Goal: Contribute content: Contribute content

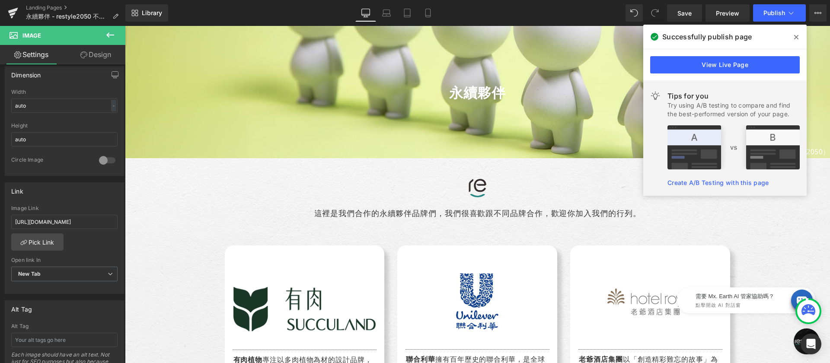
click at [797, 38] on icon at bounding box center [796, 37] width 4 height 7
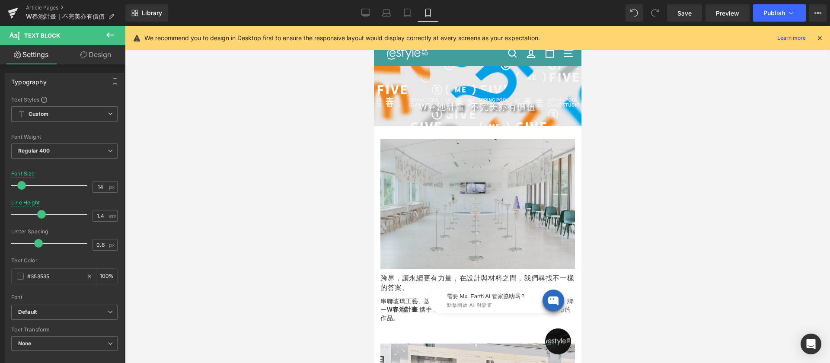
scroll to position [44, 0]
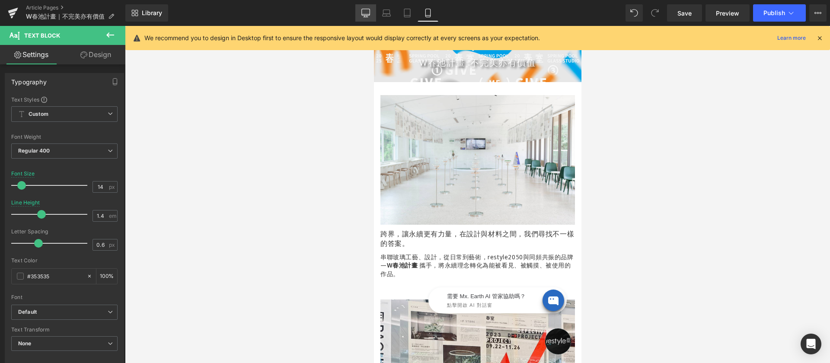
click at [365, 15] on icon at bounding box center [366, 12] width 8 height 6
type input "20"
type input "2"
type input "100"
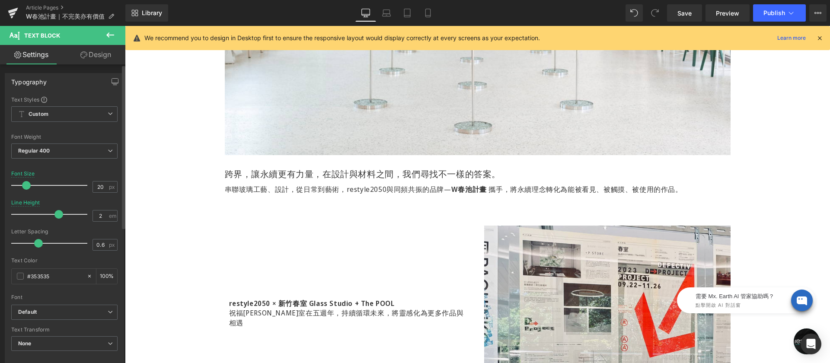
scroll to position [511, 0]
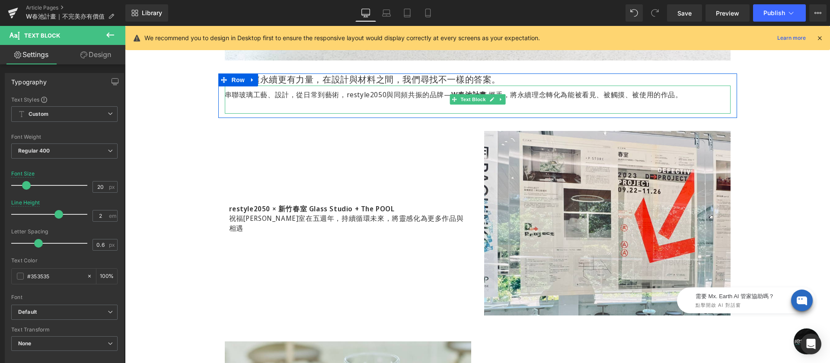
click at [451, 93] on strong "W春池計畫" at bounding box center [468, 95] width 35 height 10
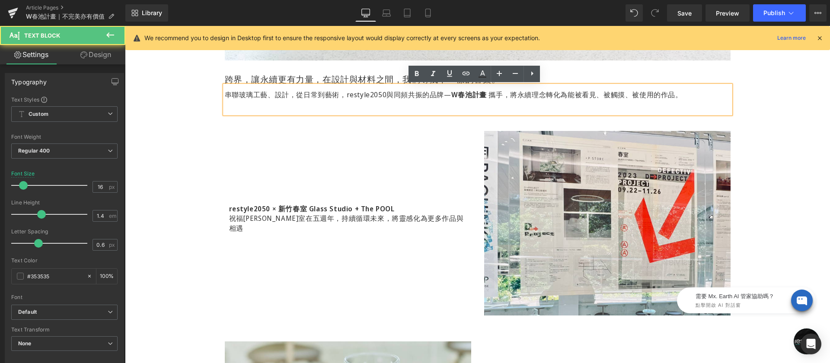
click at [284, 98] on p "串聯玻璃工藝、設計，從日常到藝術，restyle2050與同頻共振的品牌— W春池計畫 攜手，將永續理念轉化為能被看見、被觸摸、被使用的作品。" at bounding box center [478, 95] width 506 height 10
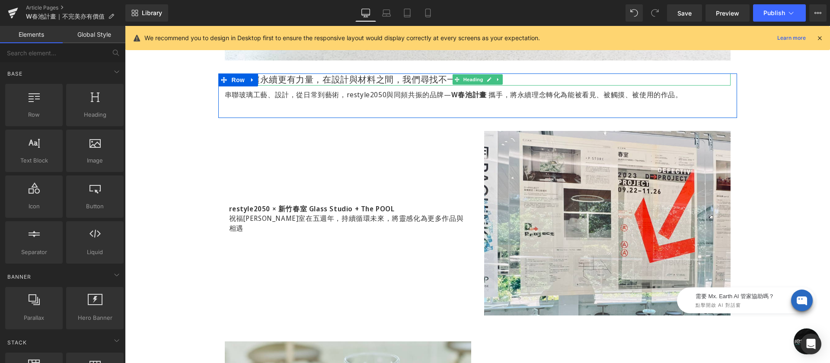
click at [341, 76] on h1 "跨界，讓永續更有力量，在設計與材料之間，我們尋找不一樣的答案。" at bounding box center [478, 79] width 506 height 12
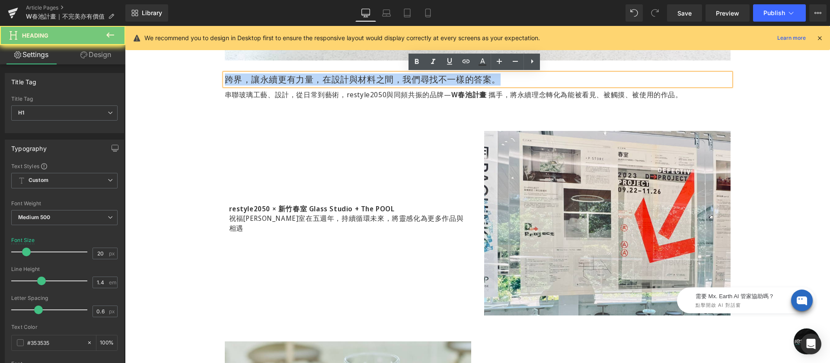
copy h1 "跨界，讓永續更有力量，在設計與材料之間，我們尋找不一樣的答案。"
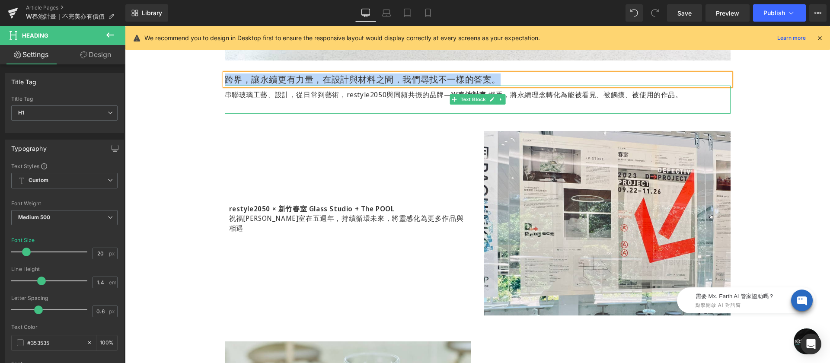
click at [386, 96] on p "串聯玻璃工藝、設計，從日常到藝術，restyle2050與同頻共振的品牌— W春池計畫 攜手，將永續理念轉化為能被看見、被觸摸、被使用的作品。" at bounding box center [478, 95] width 506 height 10
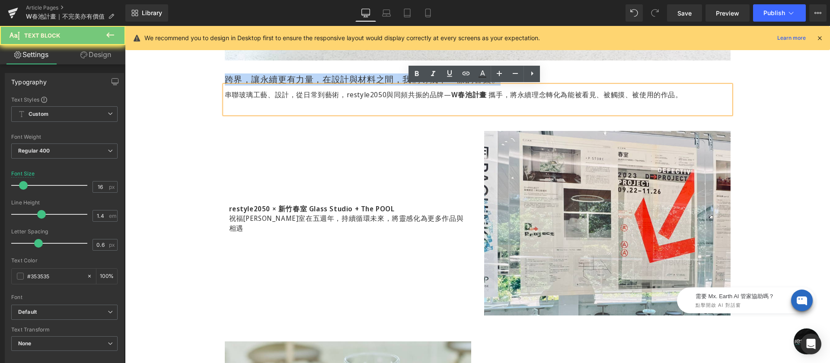
click at [386, 96] on p "串聯玻璃工藝、設計，從日常到藝術，restyle2050與同頻共振的品牌— W春池計畫 攜手，將永續理念轉化為能被看見、被觸摸、被使用的作品。" at bounding box center [478, 95] width 506 height 10
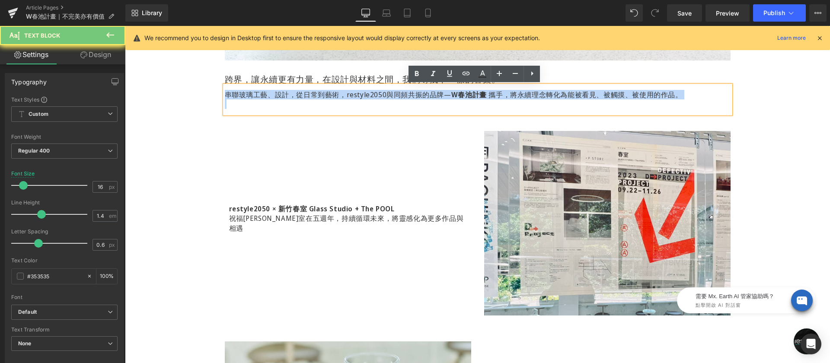
copy p "串聯玻璃工藝、設計，從日常到藝術，restyle2050與同頻共振的品牌— W春池計畫 攜手，將永續理念轉化為能被看見、被觸摸、被使用的作品。"
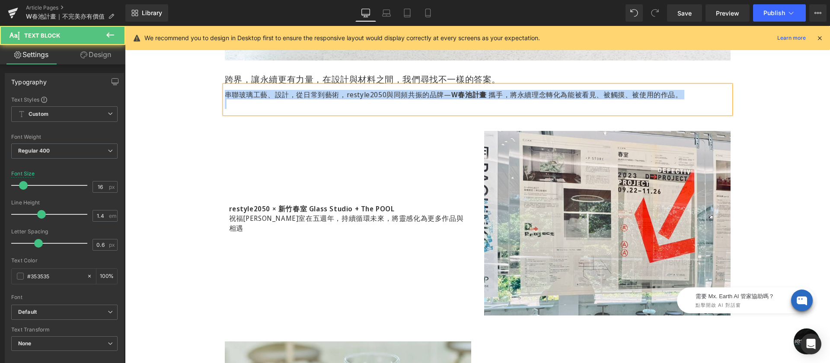
click at [253, 102] on p at bounding box center [478, 104] width 506 height 10
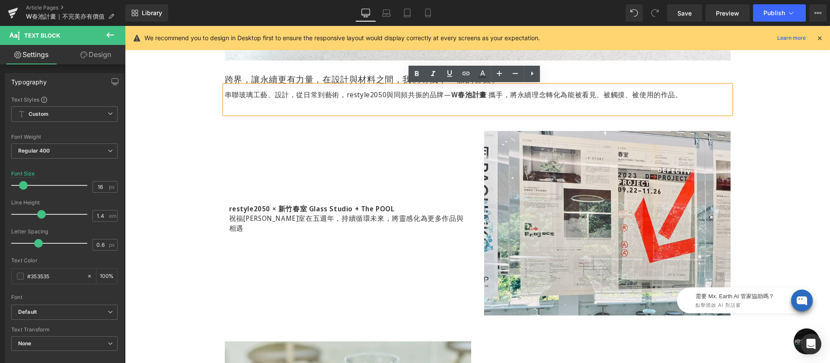
click at [245, 108] on p at bounding box center [478, 104] width 506 height 10
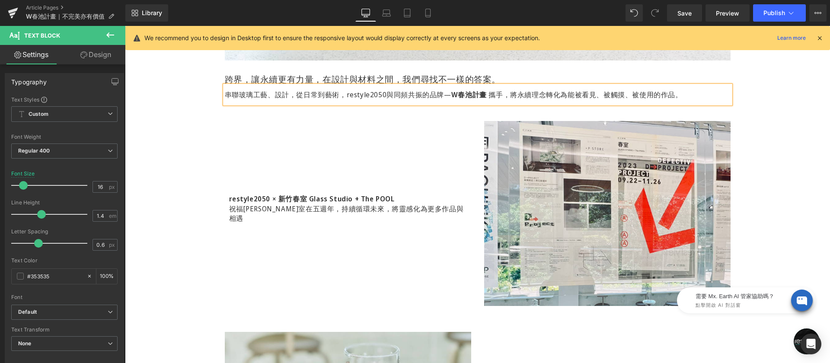
click at [752, 14] on div "Save Preview Publish Scheduled View Live Page View with current Template Save T…" at bounding box center [746, 12] width 166 height 17
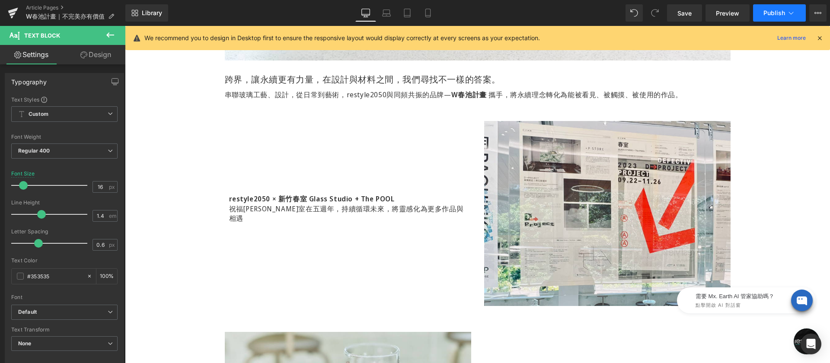
click at [773, 13] on span "Publish" at bounding box center [774, 13] width 22 height 7
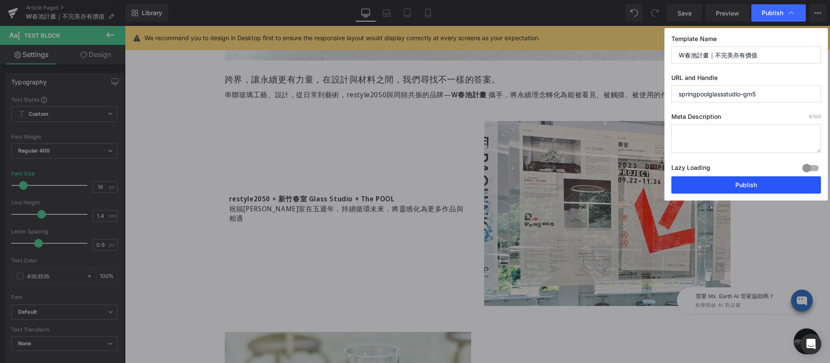
click at [720, 188] on button "Publish" at bounding box center [746, 184] width 150 height 17
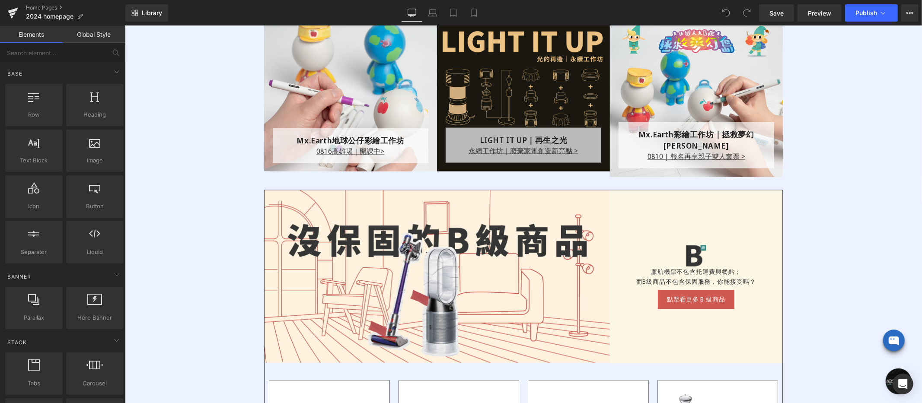
scroll to position [938, 0]
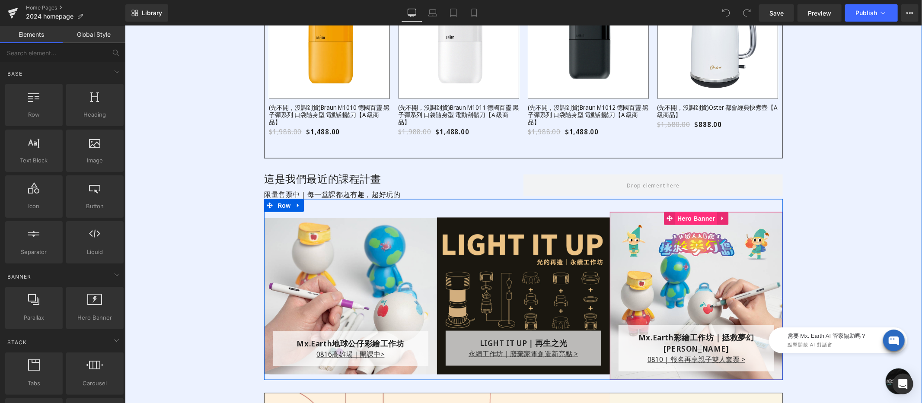
click at [690, 222] on div "Mx.Earth彩繪工作坊｜拯救夢幻島 Text Block 0810 | 報名再享親子雙人套票 > Text Block Row Row Hero Bann…" at bounding box center [695, 296] width 173 height 168
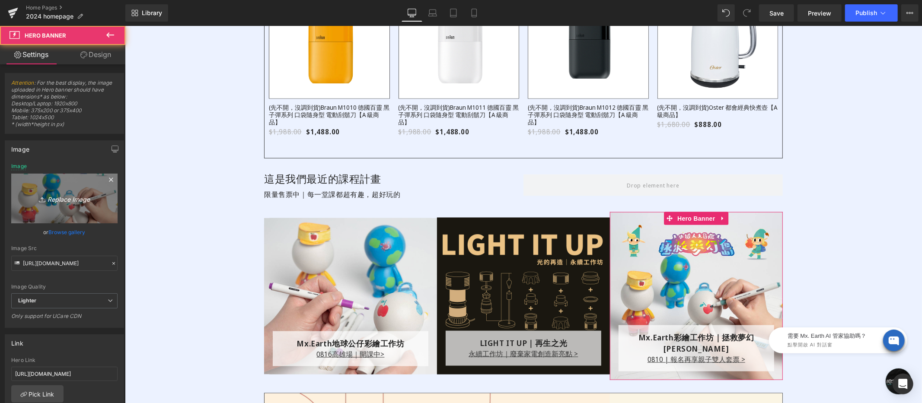
click at [67, 198] on icon "Replace Image" at bounding box center [64, 198] width 69 height 11
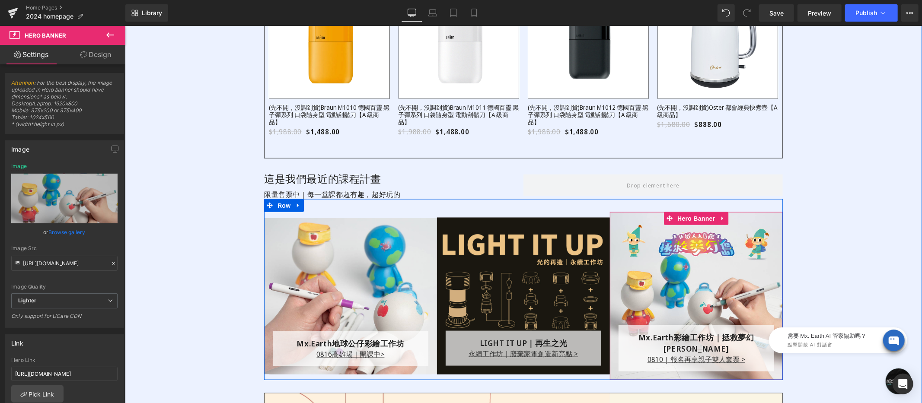
click at [684, 228] on div at bounding box center [695, 296] width 173 height 168
click at [691, 220] on div "Mx.Earth彩繪工作坊｜拯救夢幻島 Text Block 0810 | 報名再享親子雙人套票 > Text Block Row Row Hero Bann…" at bounding box center [695, 296] width 173 height 168
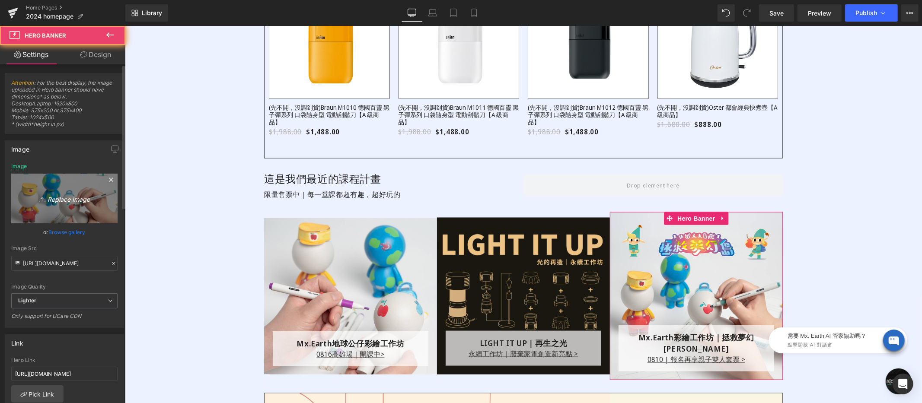
click at [71, 193] on icon "Replace Image" at bounding box center [64, 198] width 69 height 11
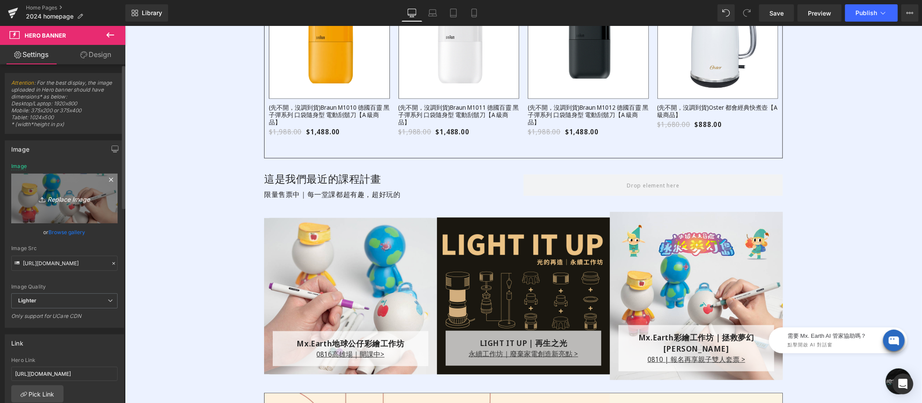
type input "C:\fakepath\restyle2050_homepage_class_stay-tuned_600x600.png"
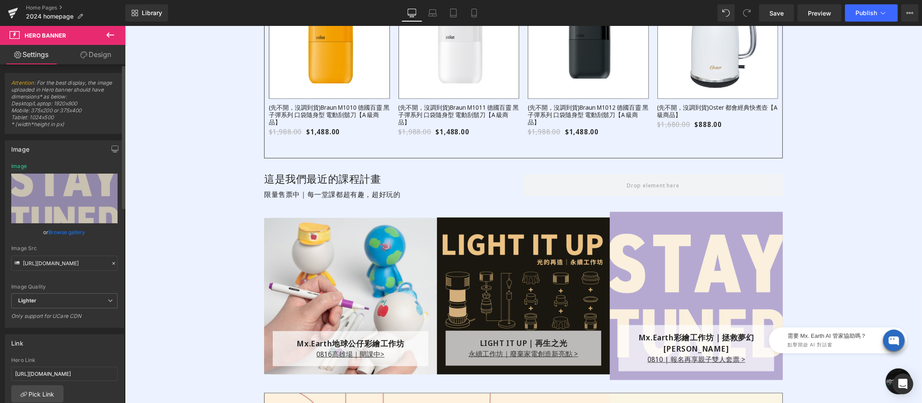
scroll to position [1001, 0]
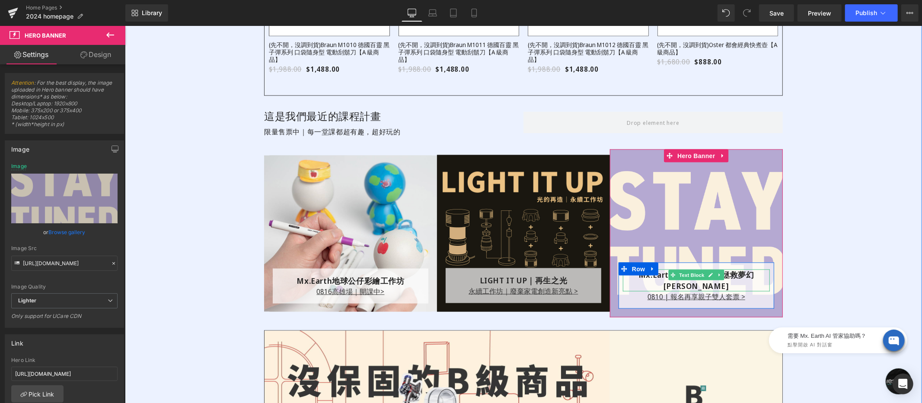
click at [644, 277] on div "Mx.Earth彩繪工作坊｜拯救夢幻島" at bounding box center [695, 280] width 147 height 22
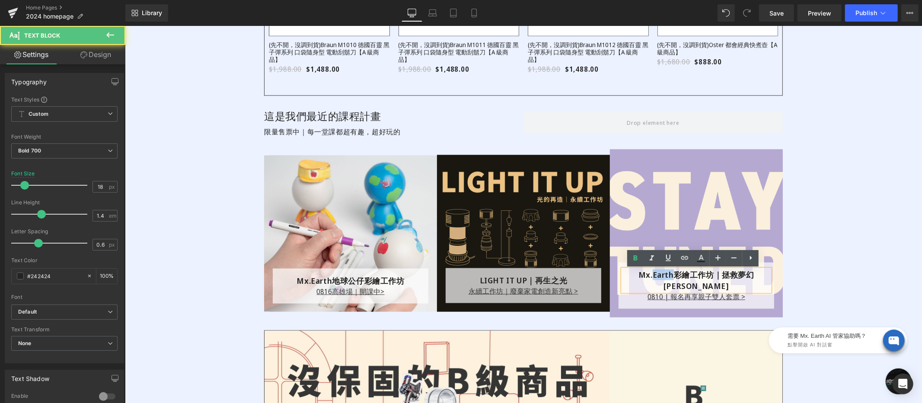
click at [644, 277] on div "Mx.Earth彩繪工作坊｜拯救夢幻島" at bounding box center [695, 280] width 147 height 22
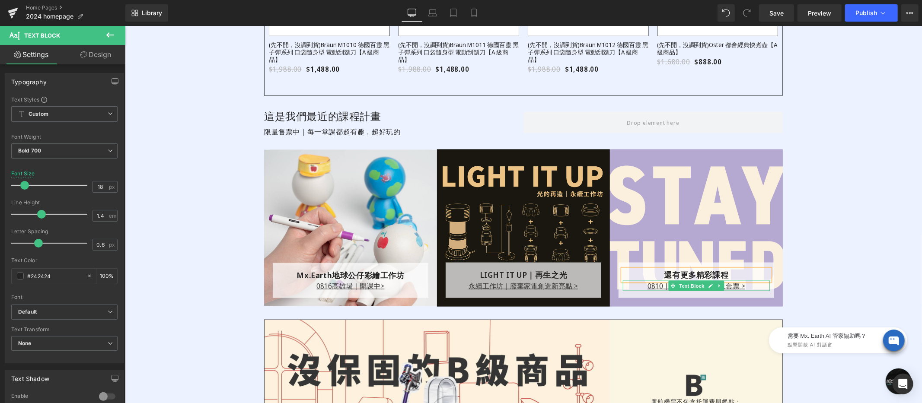
click at [643, 284] on p "0810 | 報名再享親子雙人套票 >" at bounding box center [695, 285] width 147 height 10
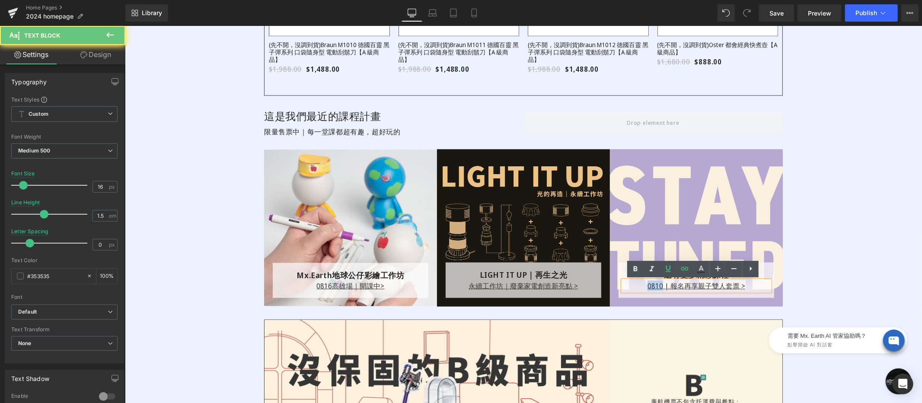
click at [643, 284] on p "0810 | 報名再享親子雙人套票 >" at bounding box center [695, 285] width 147 height 10
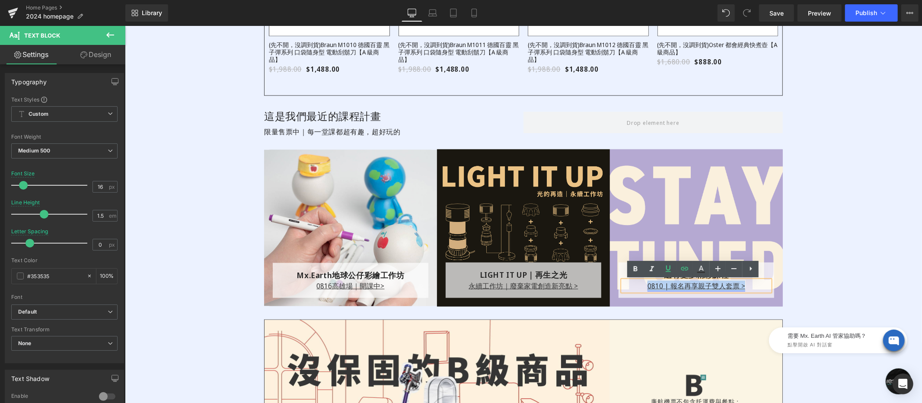
click at [647, 286] on u "0810 | 報名再享親子雙人套票 >" at bounding box center [696, 286] width 98 height 10
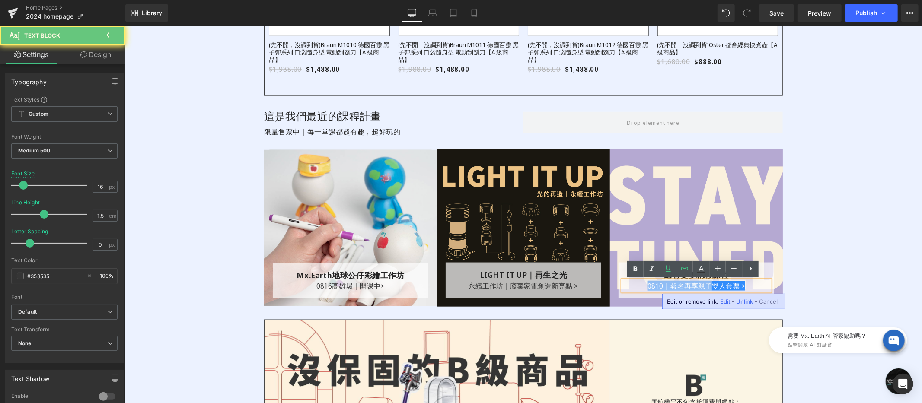
drag, startPoint x: 637, startPoint y: 285, endPoint x: 722, endPoint y: 293, distance: 85.6
click at [702, 284] on p "0810 | 報名再享親子雙人套票 >" at bounding box center [695, 285] width 147 height 10
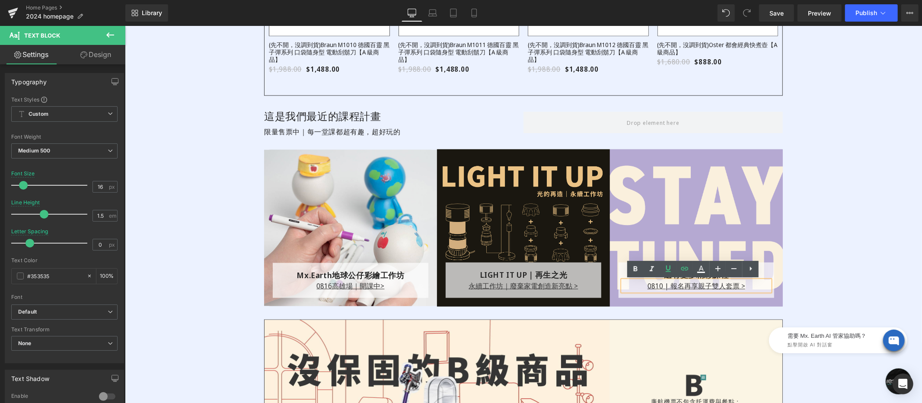
click at [638, 287] on p "0810 | 報名再享親子雙人套票 >" at bounding box center [695, 285] width 147 height 10
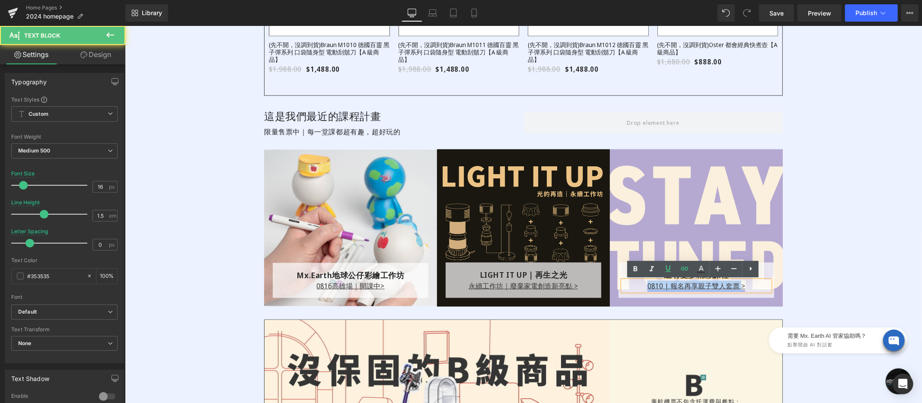
drag, startPoint x: 681, startPoint y: 283, endPoint x: 736, endPoint y: 285, distance: 54.9
click at [736, 285] on p "0810 | 報名再享親子雙人套票 >" at bounding box center [695, 285] width 147 height 10
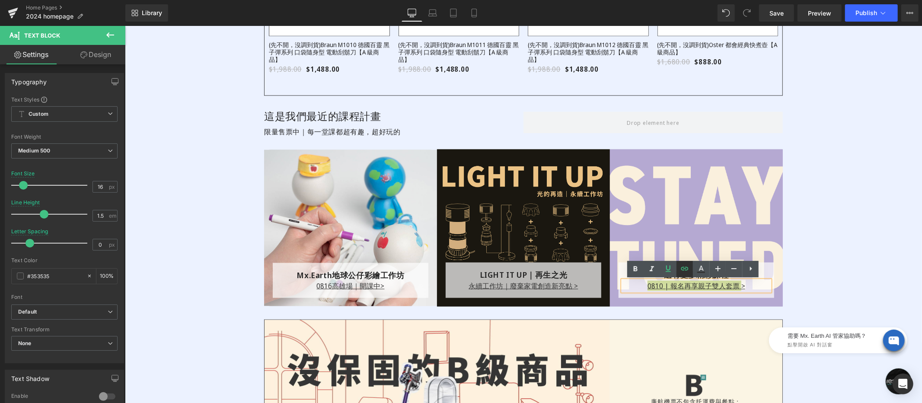
click at [686, 269] on icon at bounding box center [684, 269] width 10 height 10
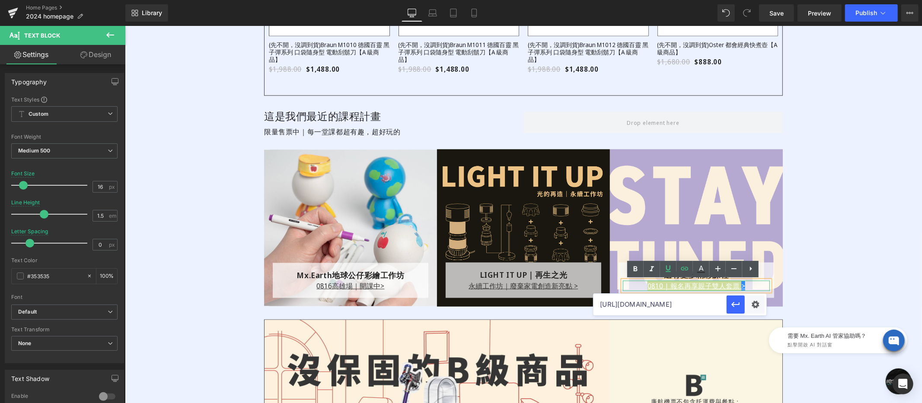
click at [641, 282] on div at bounding box center [695, 281] width 147 height 2
click at [631, 274] on link at bounding box center [635, 269] width 16 height 16
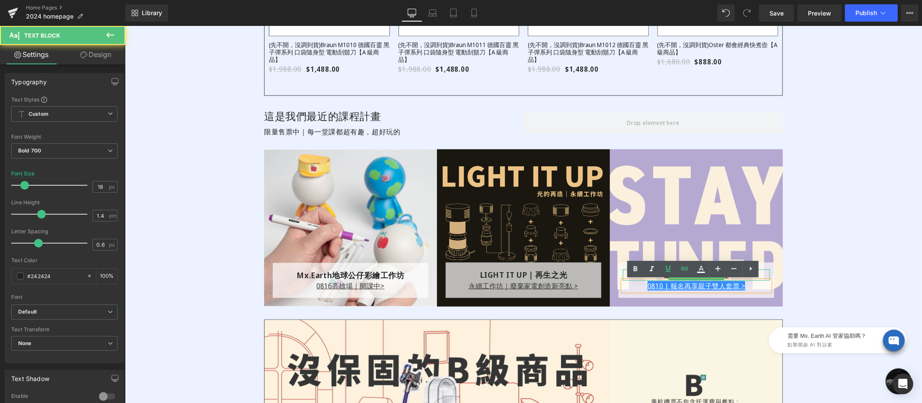
click at [625, 275] on div "還有更多精彩課程" at bounding box center [695, 274] width 147 height 11
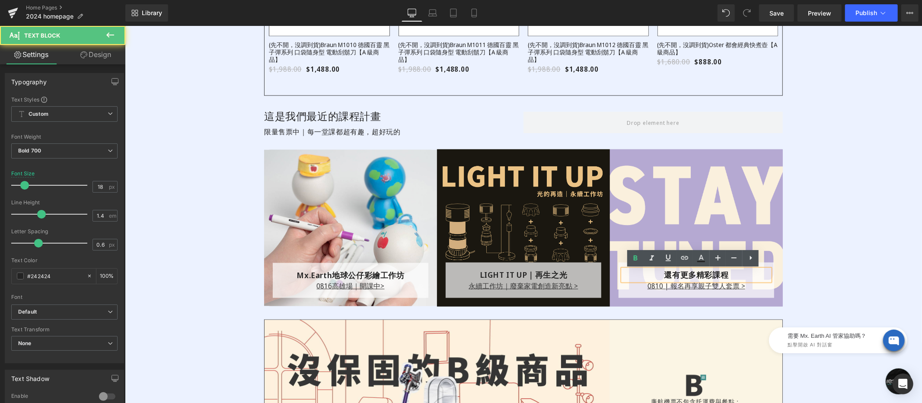
click at [642, 277] on div "還有更多精彩課程" at bounding box center [695, 274] width 147 height 11
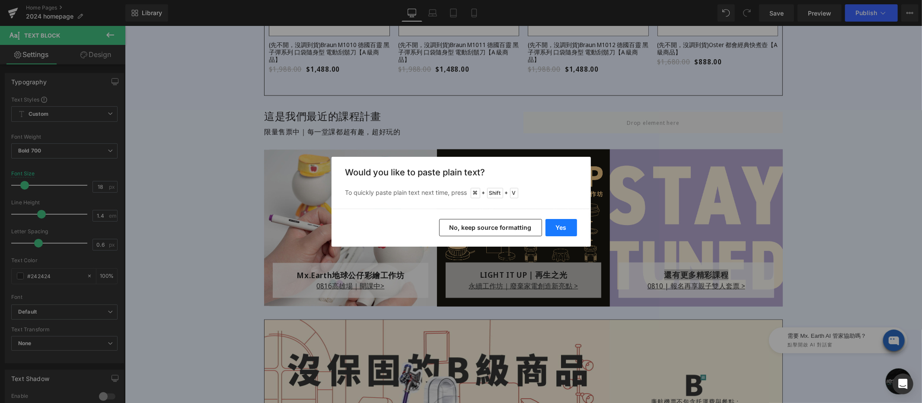
click at [561, 227] on button "Yes" at bounding box center [561, 227] width 32 height 17
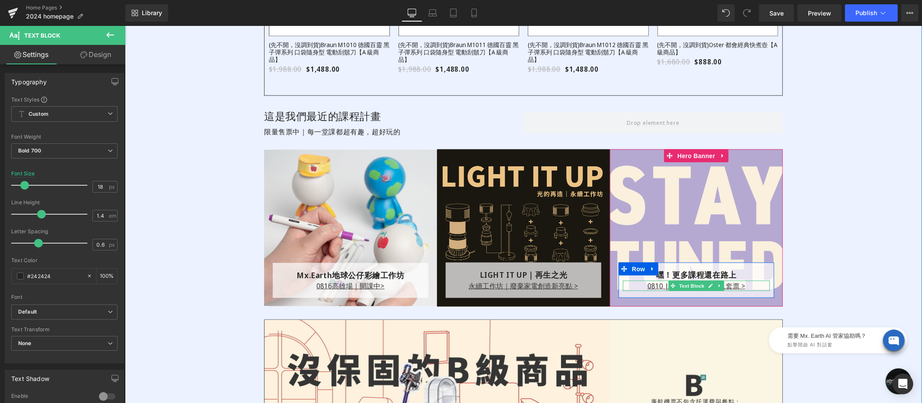
click at [636, 284] on p "0810 | 報名再享親子雙人套票 >" at bounding box center [695, 285] width 147 height 10
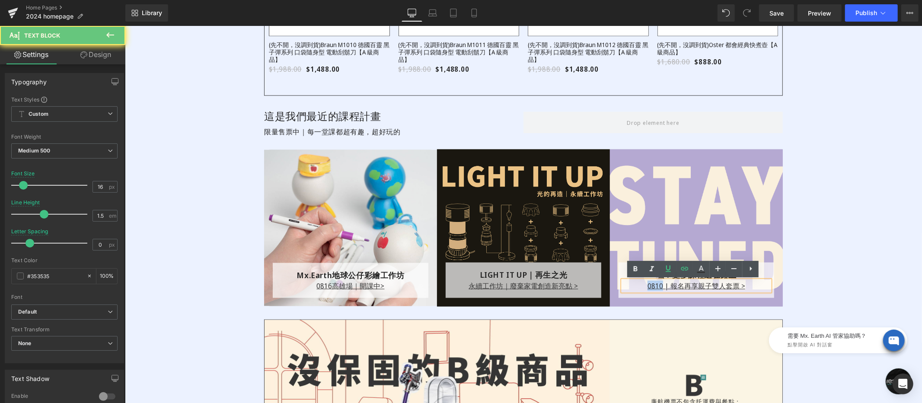
click at [636, 284] on p "0810 | 報名再享親子雙人套票 >" at bounding box center [695, 285] width 147 height 10
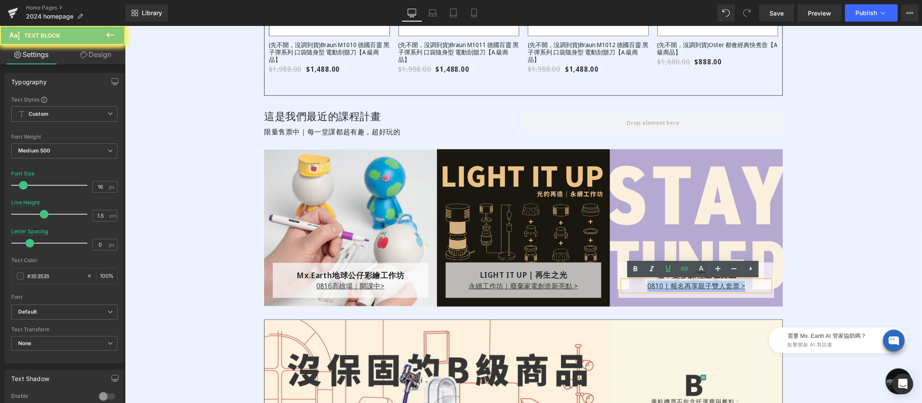
click at [647, 285] on u "0810 | 報名再享親子雙人套票 >" at bounding box center [696, 286] width 98 height 10
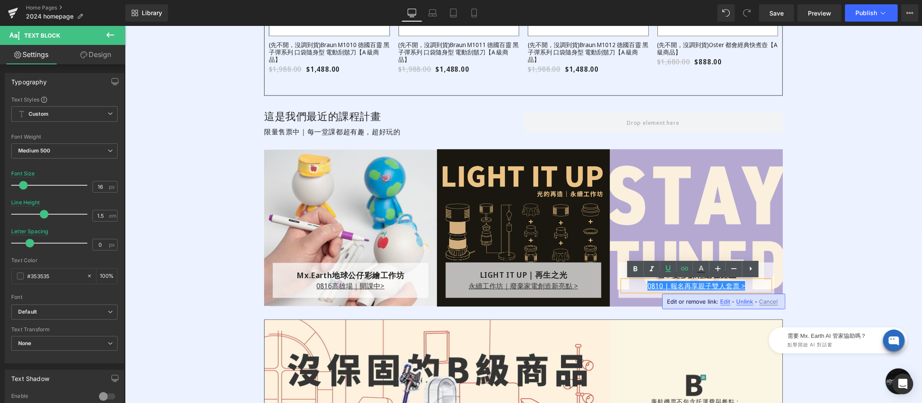
click at [642, 285] on p "0810 | 報名再享親子雙人套票 >" at bounding box center [695, 285] width 147 height 10
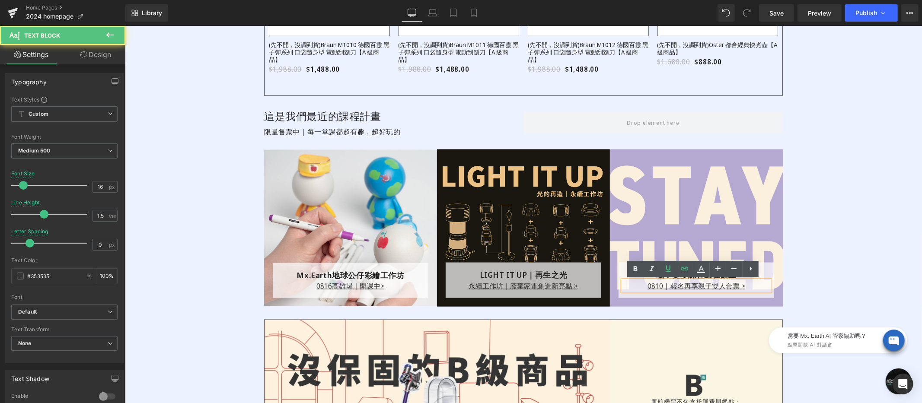
click at [637, 287] on p "0810 | 報名再享親子雙人套票 >" at bounding box center [695, 285] width 147 height 10
click at [637, 286] on p "0810 | 報名再享親子雙人套票 >" at bounding box center [695, 285] width 147 height 10
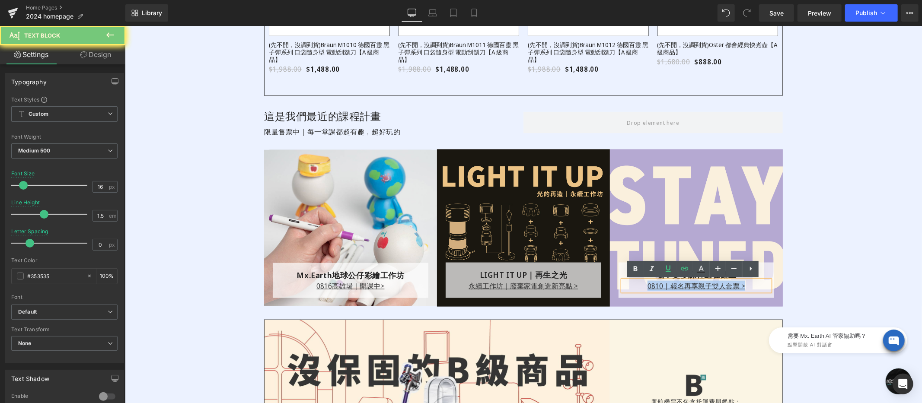
click at [637, 286] on p "0810 | 報名再享親子雙人套票 >" at bounding box center [695, 285] width 147 height 10
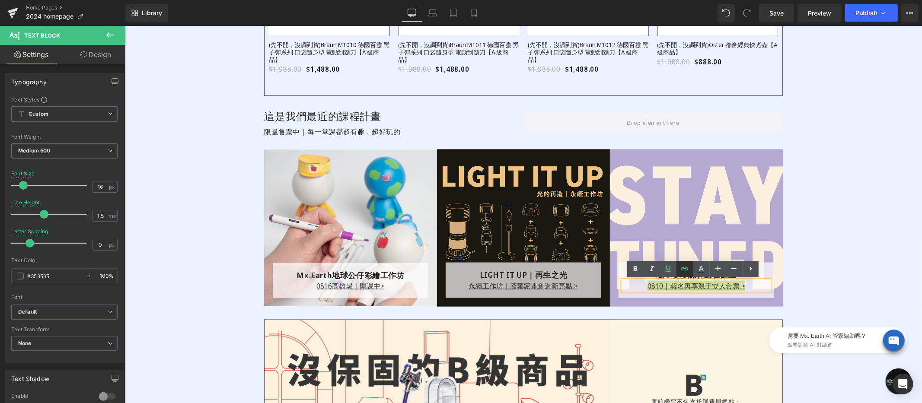
click at [687, 270] on icon at bounding box center [684, 269] width 10 height 10
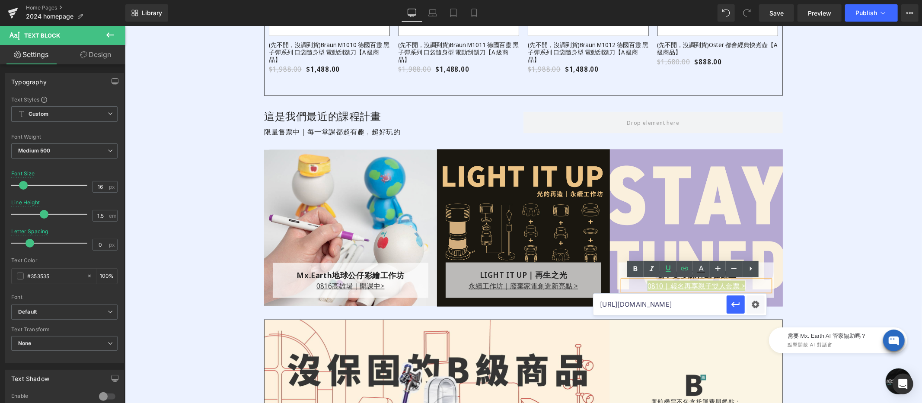
click at [677, 303] on input "https://www.restyle2050.com/products/mx-earth-neverland-0810" at bounding box center [659, 305] width 133 height 22
click at [686, 271] on icon at bounding box center [684, 269] width 10 height 10
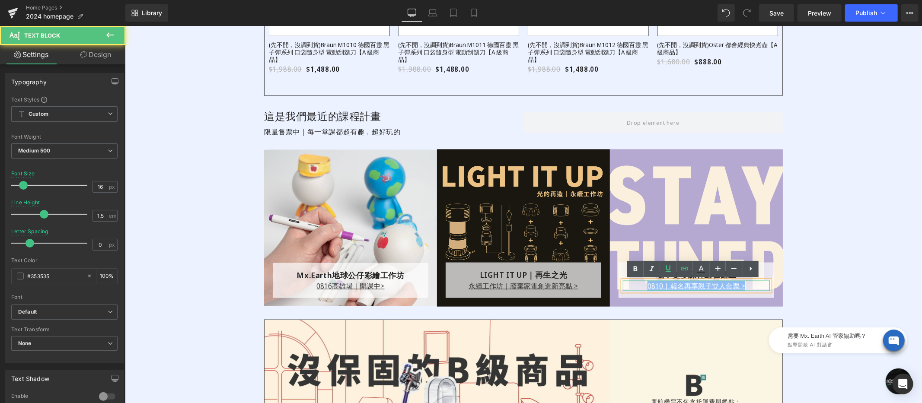
click at [639, 287] on p "0810 | 報名再享親子雙人套票 >" at bounding box center [695, 285] width 147 height 10
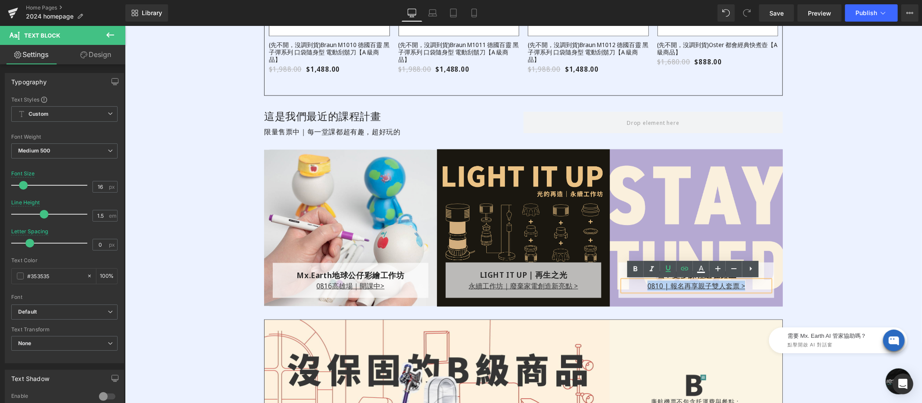
drag, startPoint x: 643, startPoint y: 286, endPoint x: 745, endPoint y: 285, distance: 102.4
click at [745, 285] on p "0810 | 報名再享親子雙人套票 >" at bounding box center [695, 285] width 147 height 10
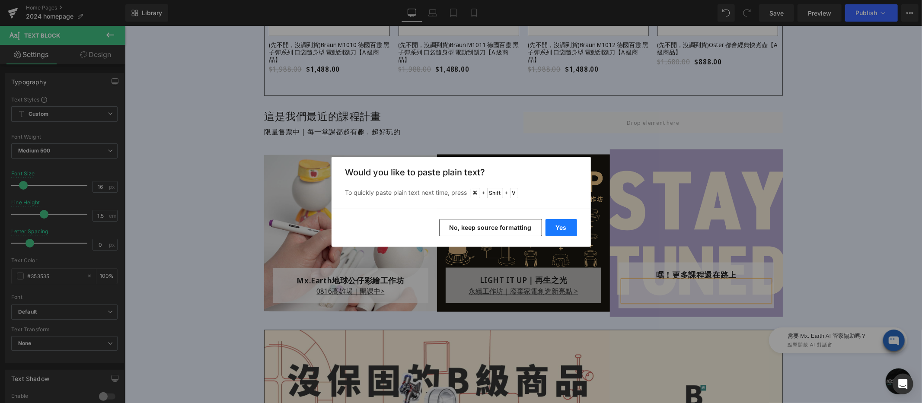
click at [565, 225] on button "Yes" at bounding box center [561, 227] width 32 height 17
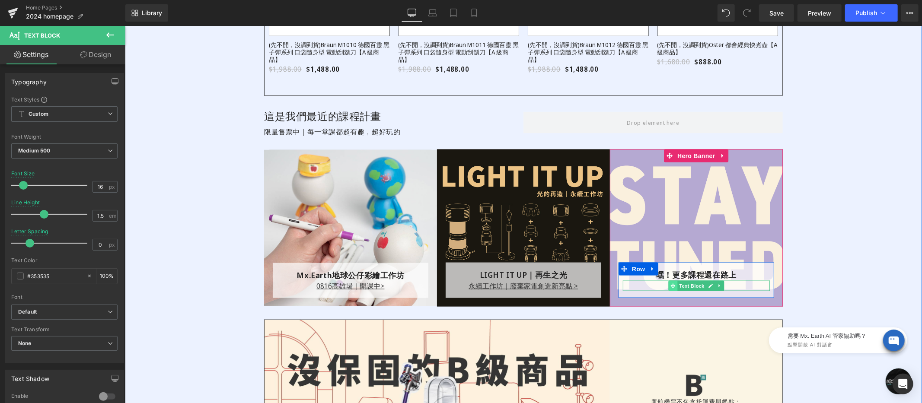
click at [668, 287] on span at bounding box center [672, 285] width 9 height 10
click at [647, 286] on div "敬請期待！" at bounding box center [695, 285] width 147 height 10
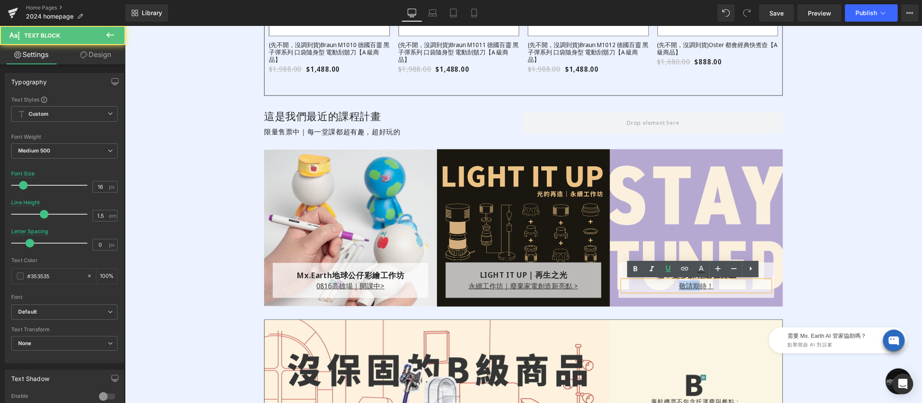
drag, startPoint x: 675, startPoint y: 286, endPoint x: 694, endPoint y: 286, distance: 19.4
click at [694, 286] on div "敬請期待！" at bounding box center [695, 285] width 147 height 10
click at [657, 287] on div "敬請期待！" at bounding box center [695, 285] width 147 height 10
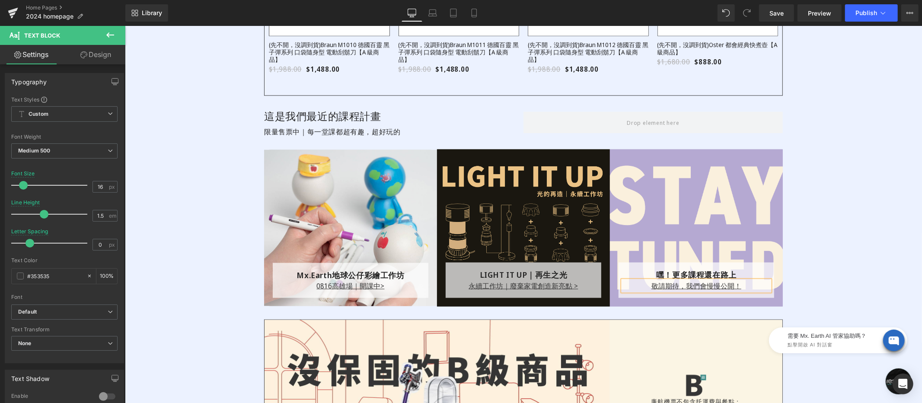
click at [829, 264] on div "Image 商品接近全新，並且擁有保固服務 的好商品，機會難得 Text Block 商品接近全新，並且擁有保固服務 的好商品，機會難得 Text Block…" at bounding box center [522, 15] width 797 height 581
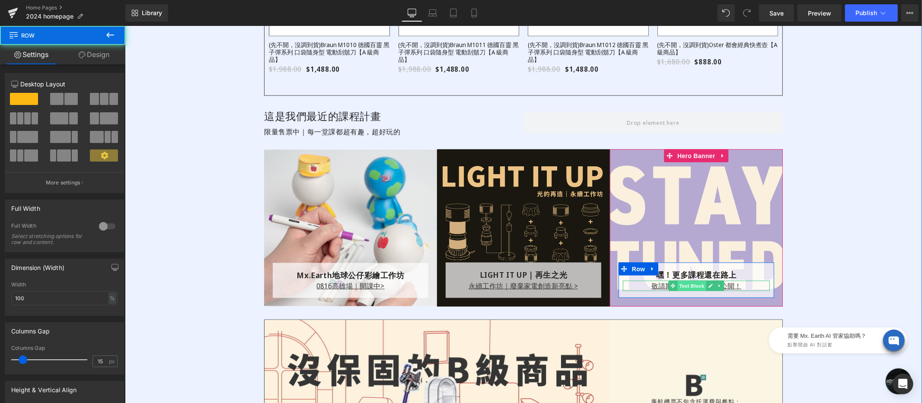
click at [685, 285] on div "敬請期待，我們會慢慢公開！ Text Block" at bounding box center [695, 285] width 147 height 10
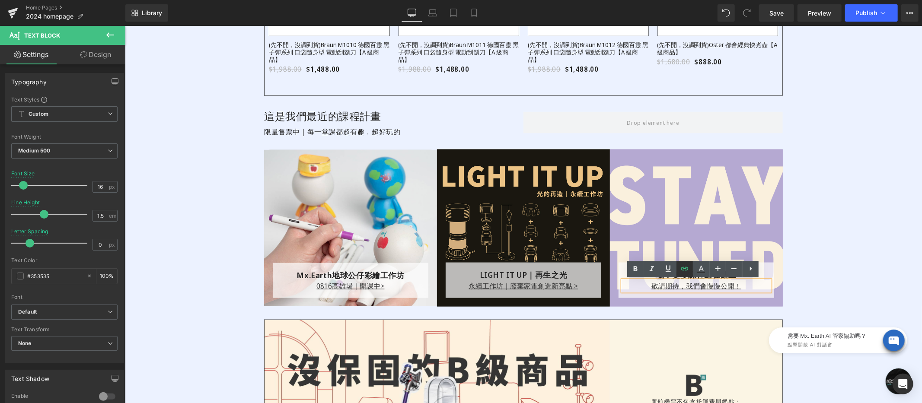
click at [686, 272] on icon at bounding box center [684, 269] width 10 height 10
click at [824, 264] on div "Image 商品接近全新，並且擁有保固服務 的好商品，機會難得 Text Block 商品接近全新，並且擁有保固服務 的好商品，機會難得 Text Block…" at bounding box center [522, 15] width 797 height 581
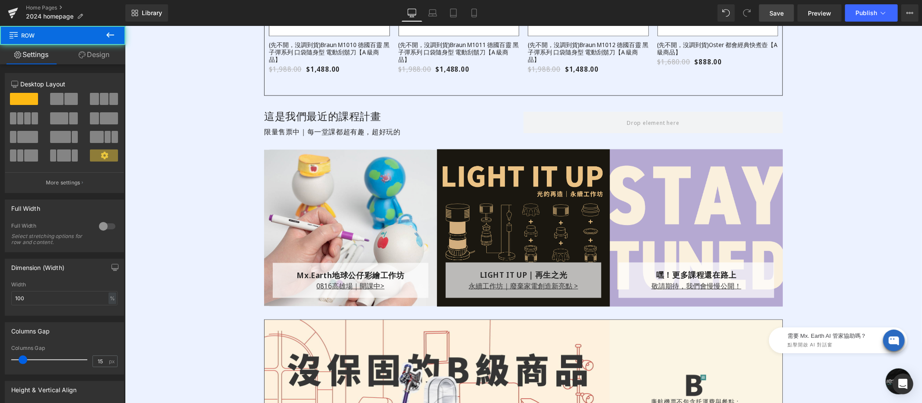
click at [772, 12] on span "Save" at bounding box center [776, 13] width 14 height 9
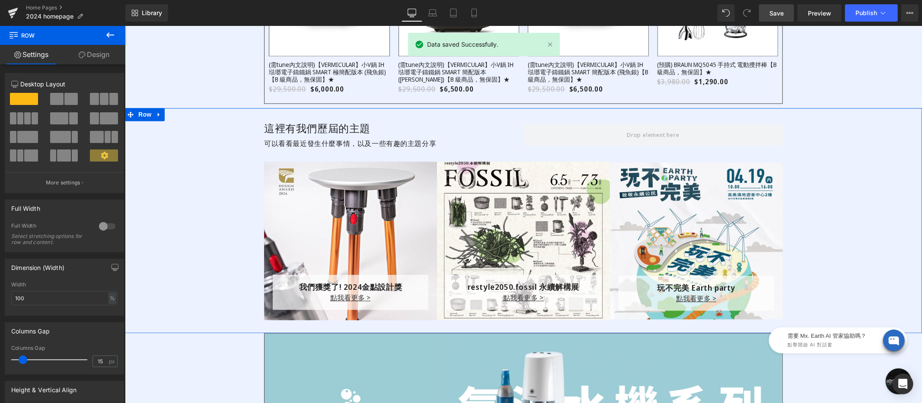
scroll to position [1582, 0]
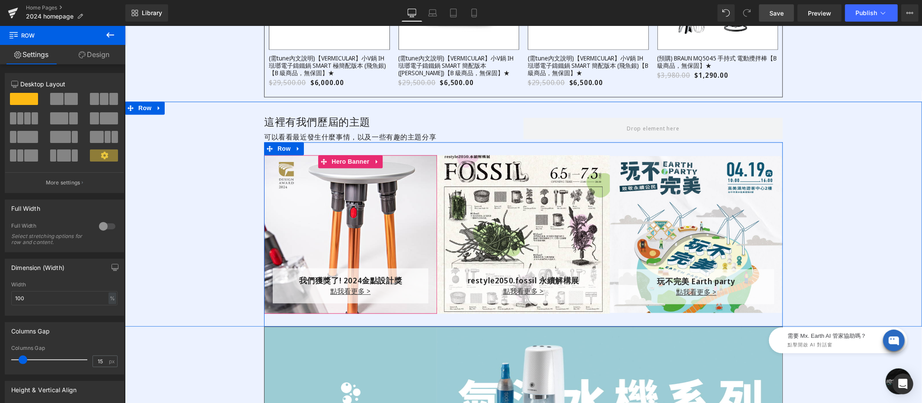
click at [344, 162] on div "我們獲獎了! 2024金點設計獎 Text Block 點我看更多 > Text Block Row Row Hero Banner" at bounding box center [350, 234] width 173 height 159
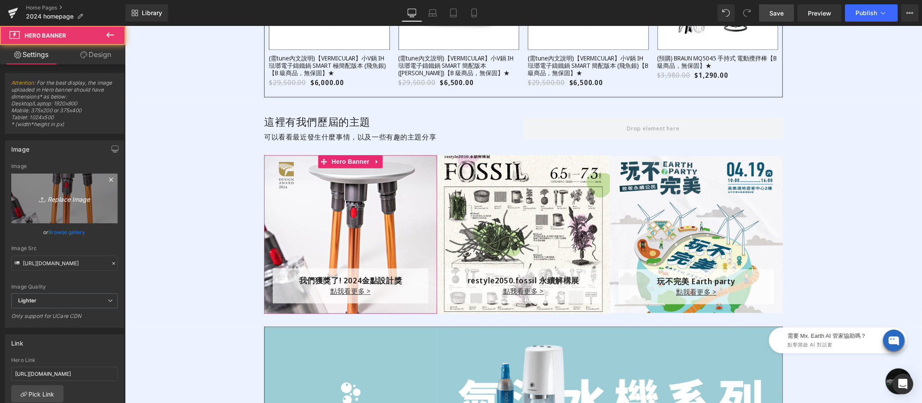
click at [45, 196] on icon "Replace Image" at bounding box center [64, 198] width 69 height 11
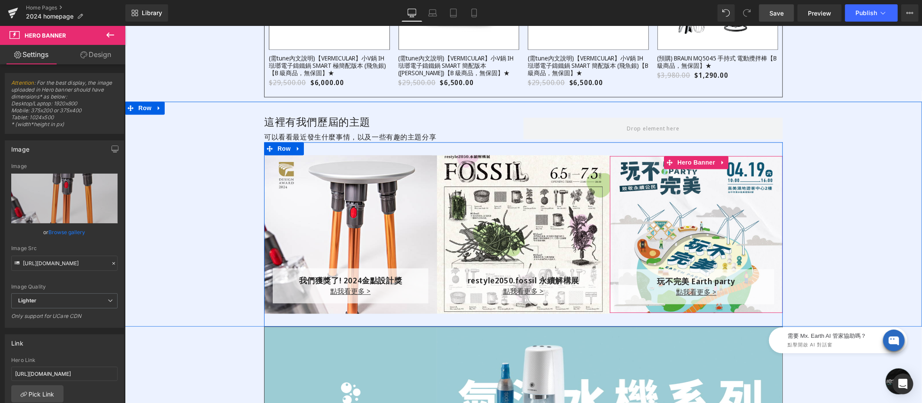
scroll to position [1588, 0]
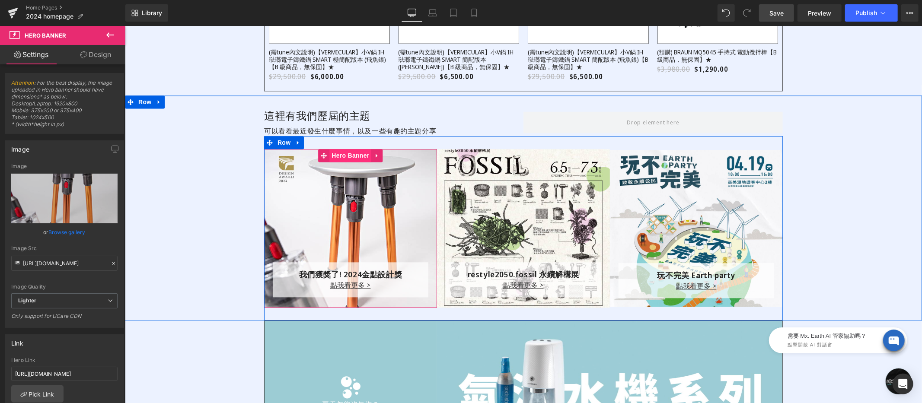
click at [347, 157] on div "我們獲獎了! 2024金點設計獎 Text Block 點我看更多 > Text Block Row Row Hero Banner" at bounding box center [350, 228] width 173 height 159
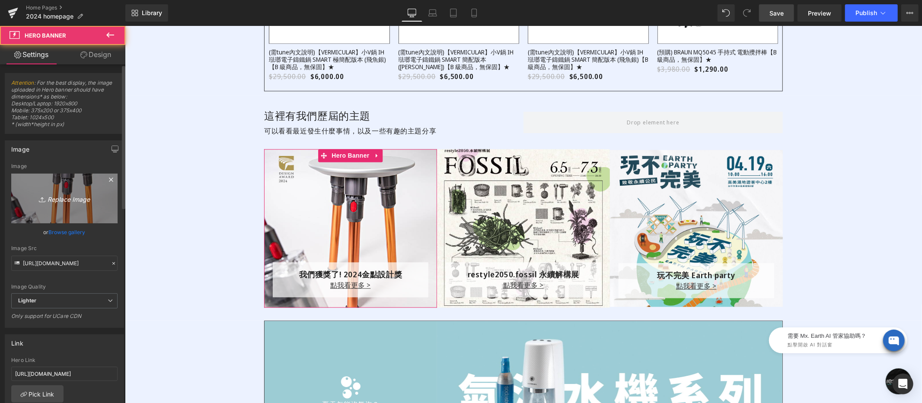
click at [80, 186] on link "Replace Image" at bounding box center [64, 199] width 106 height 50
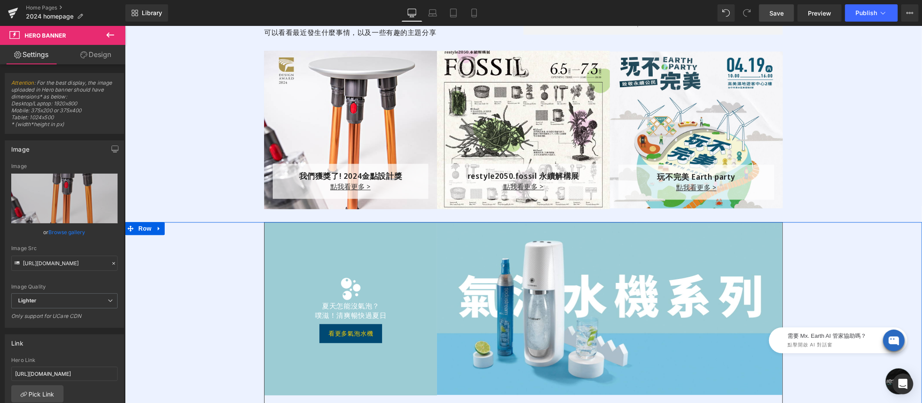
scroll to position [1536, 0]
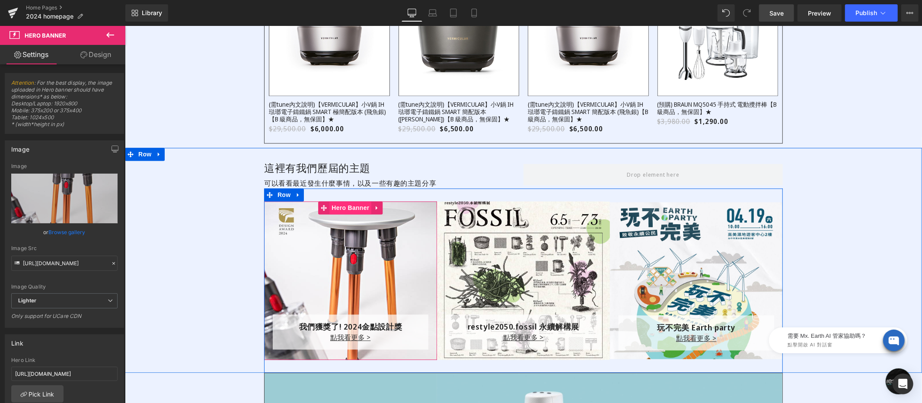
click at [342, 211] on div "我們獲獎了! 2024金點設計獎 Text Block 點我看更多 > Text Block Row Row Hero Banner" at bounding box center [350, 280] width 173 height 159
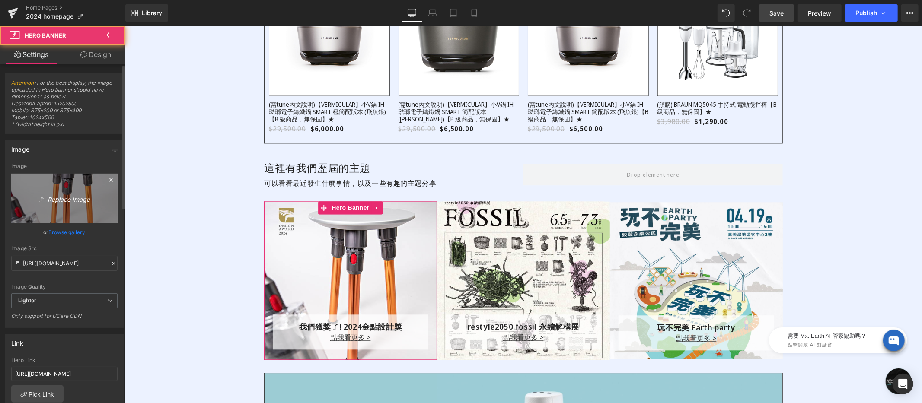
click at [65, 201] on icon "Replace Image" at bounding box center [64, 198] width 69 height 11
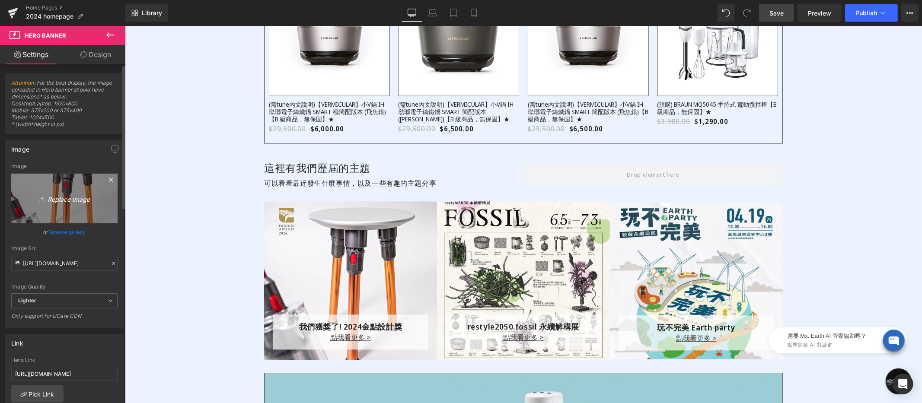
type input "C:\fakepath\再生之光-1000x1000-主圖-01.jpg"
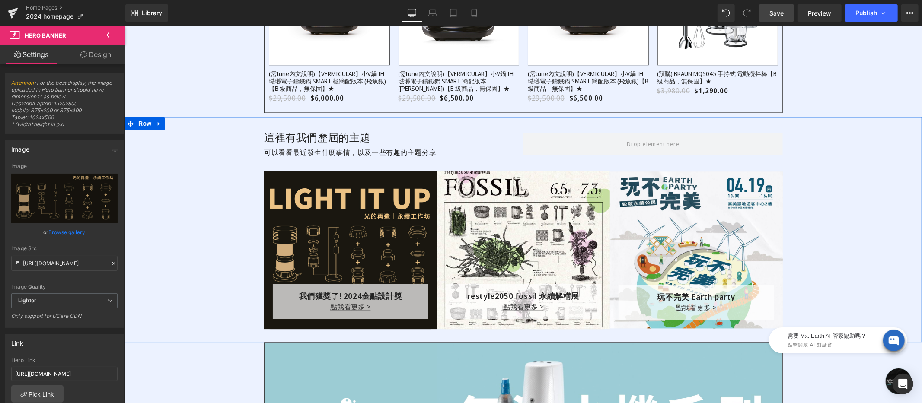
scroll to position [1589, 0]
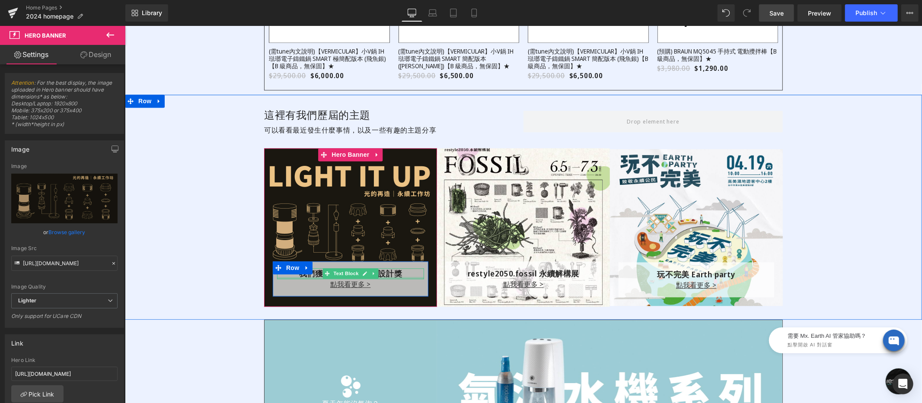
click at [308, 277] on div at bounding box center [350, 278] width 147 height 2
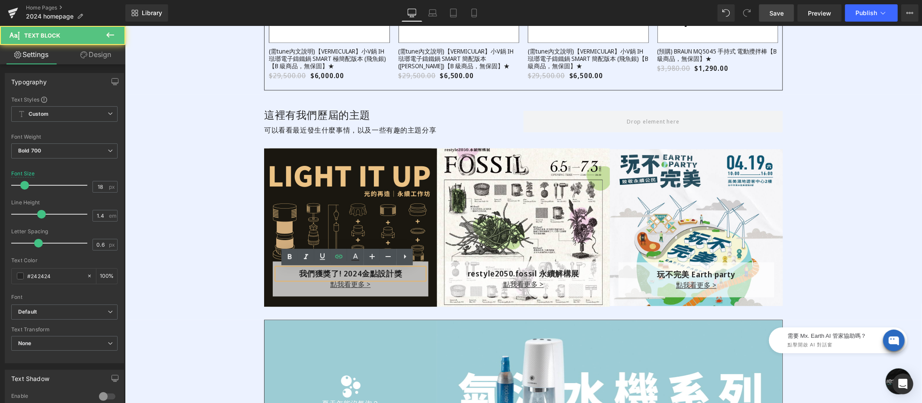
click at [306, 276] on p "我們獲獎了! 2024金點設計獎" at bounding box center [350, 273] width 147 height 11
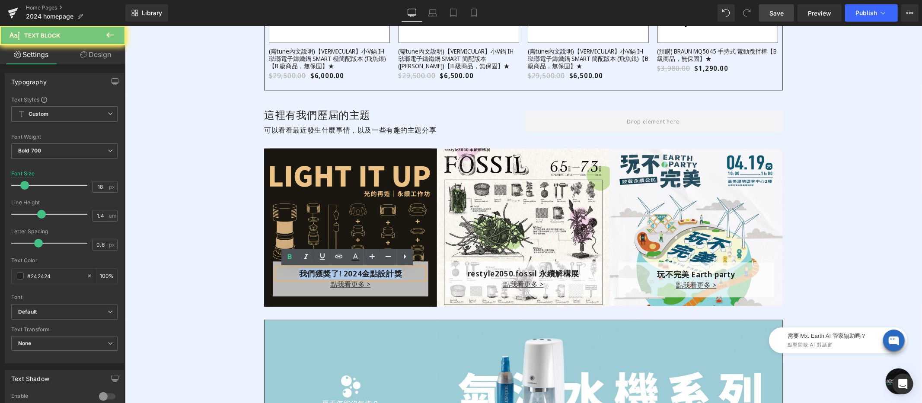
click at [306, 276] on p "我們獲獎了! 2024金點設計獎" at bounding box center [350, 273] width 147 height 11
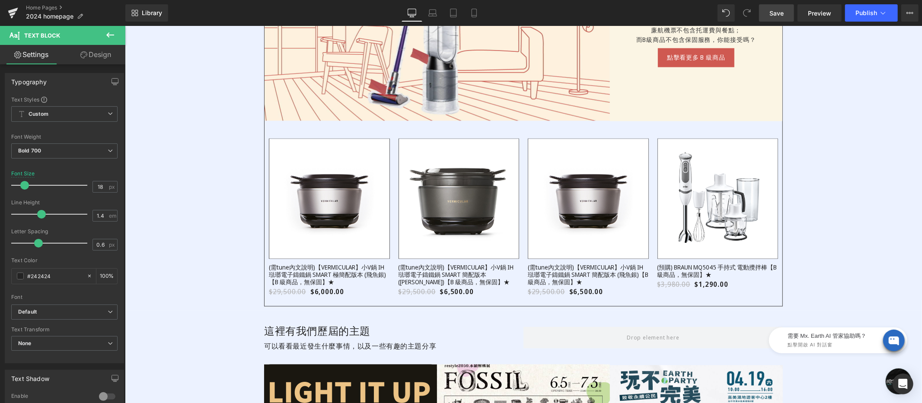
scroll to position [1621, 0]
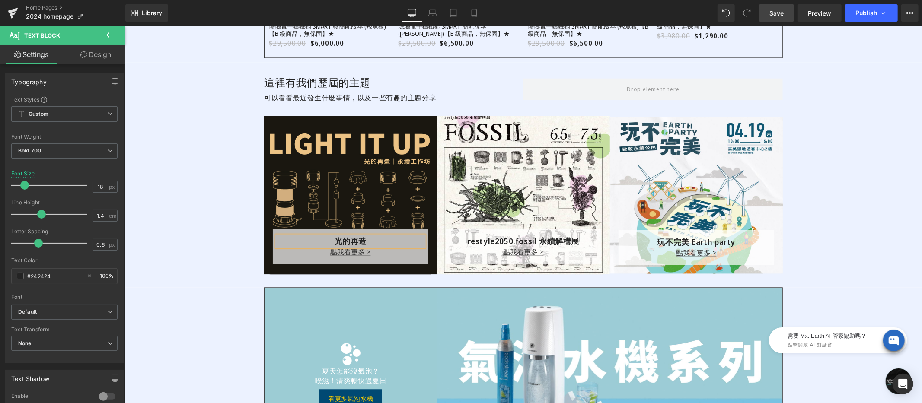
click at [332, 128] on div at bounding box center [350, 194] width 173 height 159
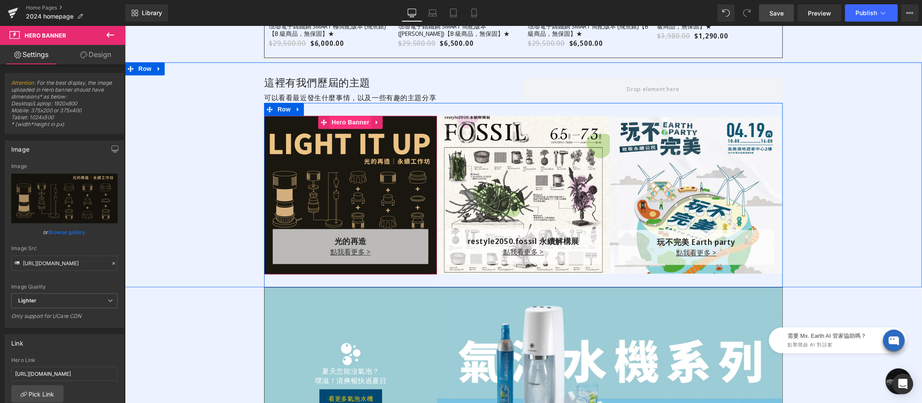
click at [347, 124] on div "光的再造 Text Block 點我看更多 > Text Block Row Row Hero Banner 262px" at bounding box center [350, 194] width 173 height 159
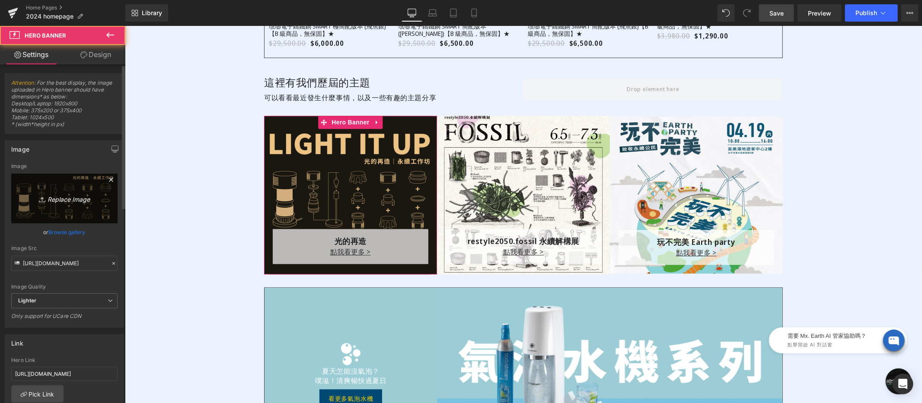
click at [69, 197] on icon "Replace Image" at bounding box center [64, 198] width 69 height 11
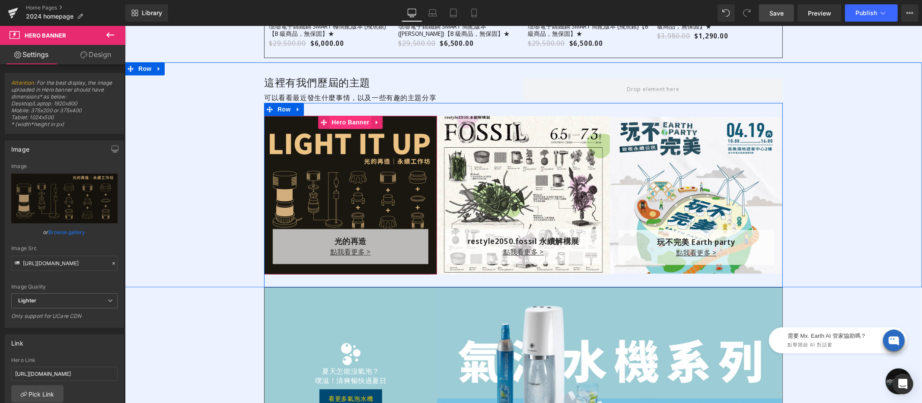
click at [350, 125] on link "Hero Banner" at bounding box center [344, 121] width 53 height 13
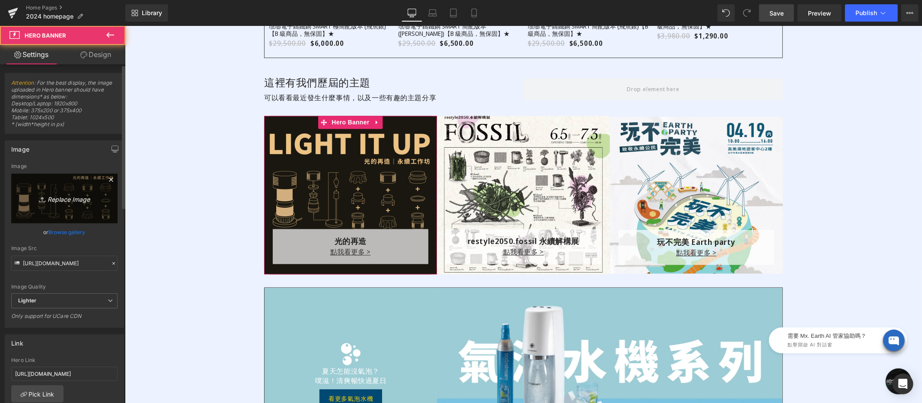
click at [80, 191] on link "Replace Image" at bounding box center [64, 199] width 106 height 50
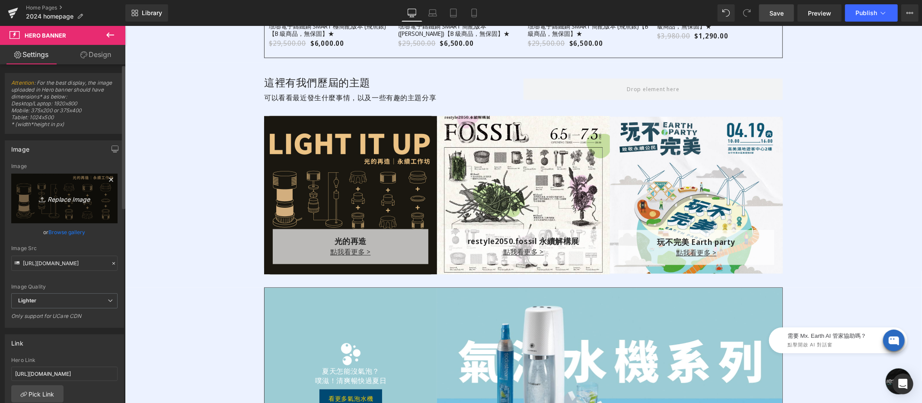
type input "C:\fakepath\impact-hub--600x600.jpg"
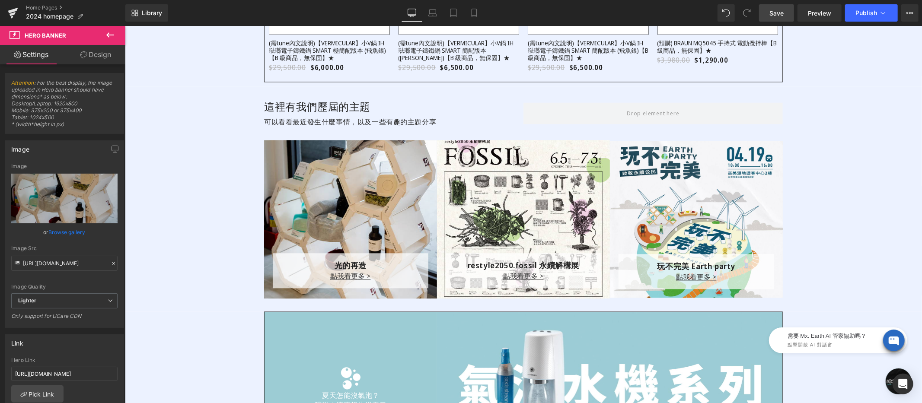
scroll to position [1604, 0]
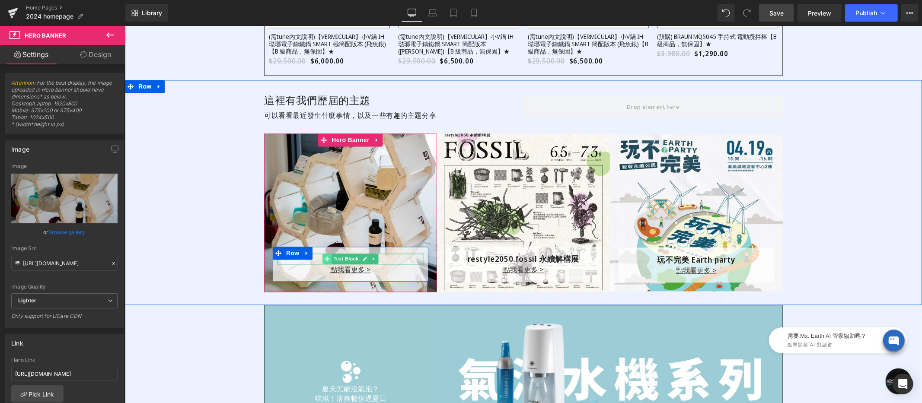
click at [322, 261] on span at bounding box center [326, 258] width 9 height 10
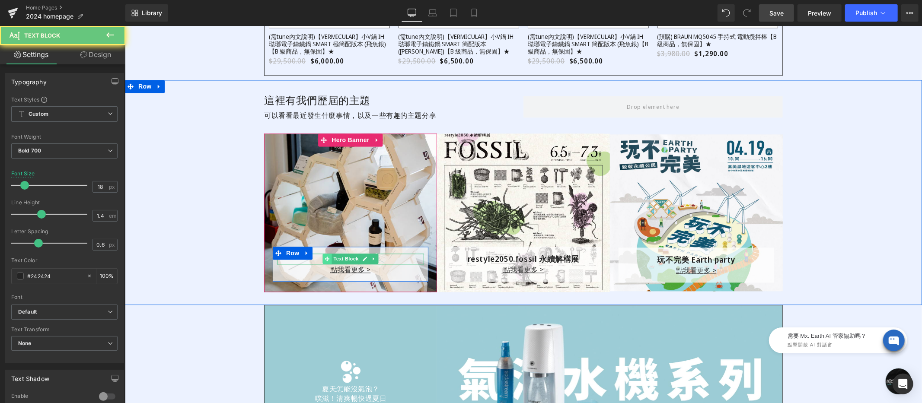
click at [322, 261] on span at bounding box center [326, 258] width 9 height 10
click at [305, 256] on icon at bounding box center [306, 252] width 6 height 6
click at [124, 25] on icon at bounding box center [124, 25] width 0 height 0
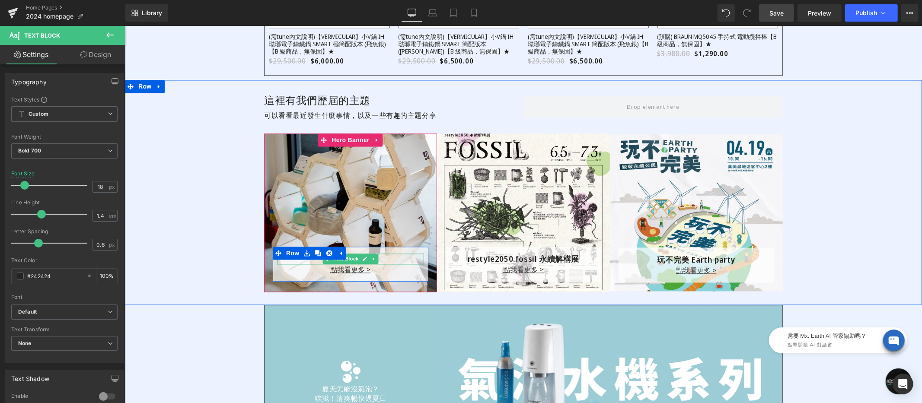
click at [312, 262] on p "光的再造" at bounding box center [350, 258] width 147 height 11
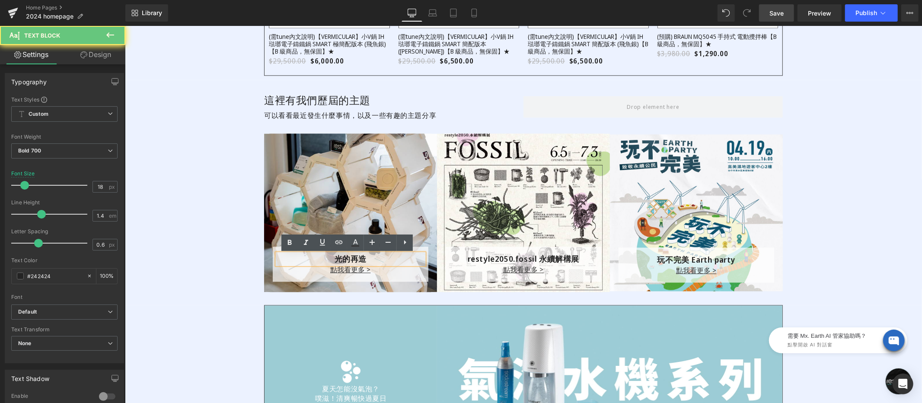
click at [306, 262] on p "光的再造" at bounding box center [350, 258] width 147 height 11
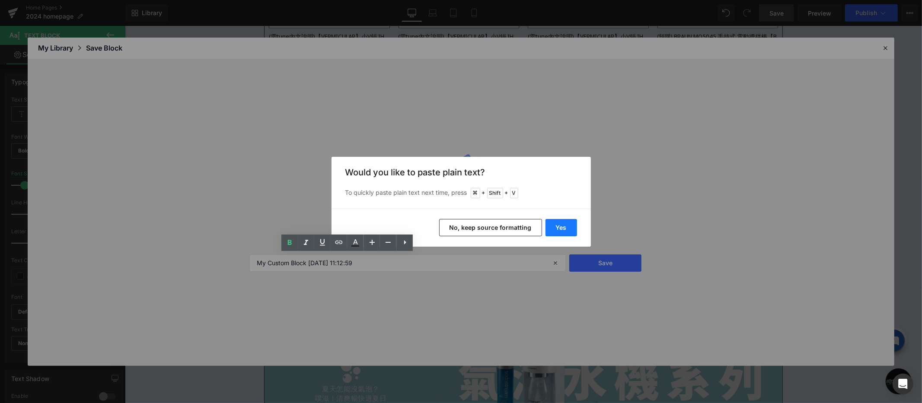
click at [548, 227] on button "Yes" at bounding box center [561, 227] width 32 height 17
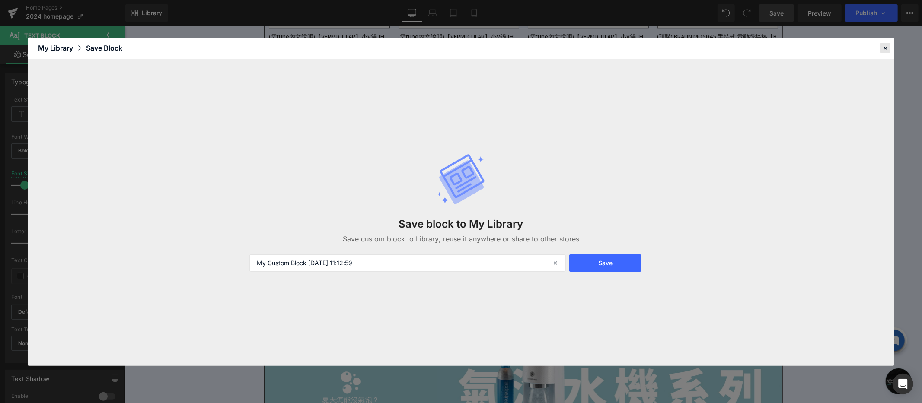
click at [829, 48] on icon at bounding box center [885, 48] width 8 height 8
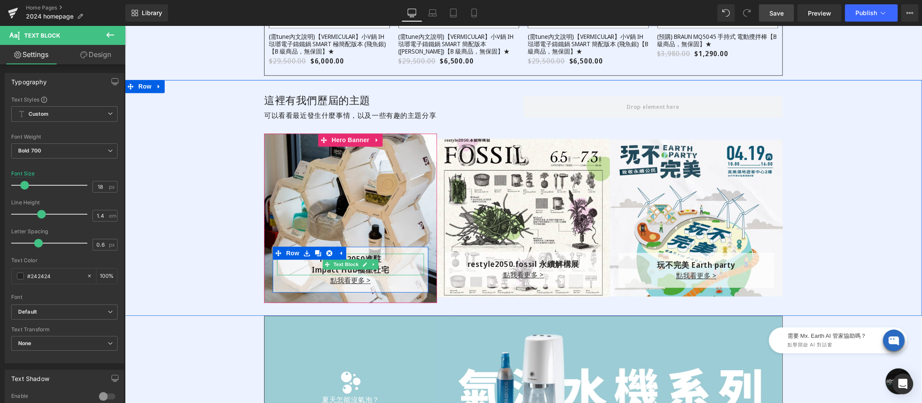
click at [293, 267] on p "Impact Hub福星社宅" at bounding box center [350, 269] width 147 height 11
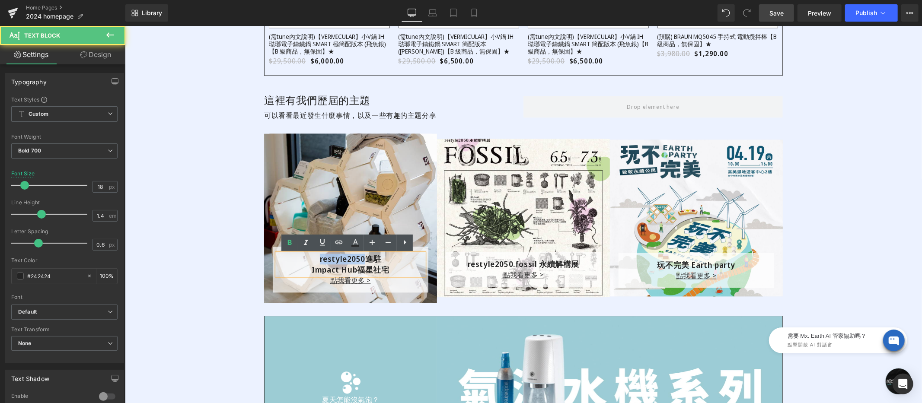
drag, startPoint x: 316, startPoint y: 258, endPoint x: 363, endPoint y: 258, distance: 46.2
click at [363, 258] on p "restyle2050進駐" at bounding box center [350, 258] width 147 height 11
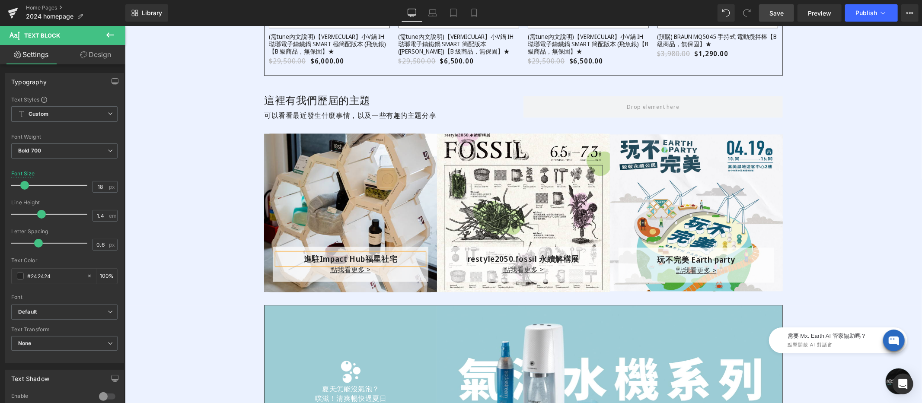
click at [223, 251] on div "這裡有我們歷屆的主題 Heading 可以看看最近發生什麼事情，以及一些有趣的主題分享 Text Block Row 進駐 Impact Hub福星社宅 Te…" at bounding box center [522, 192] width 797 height 225
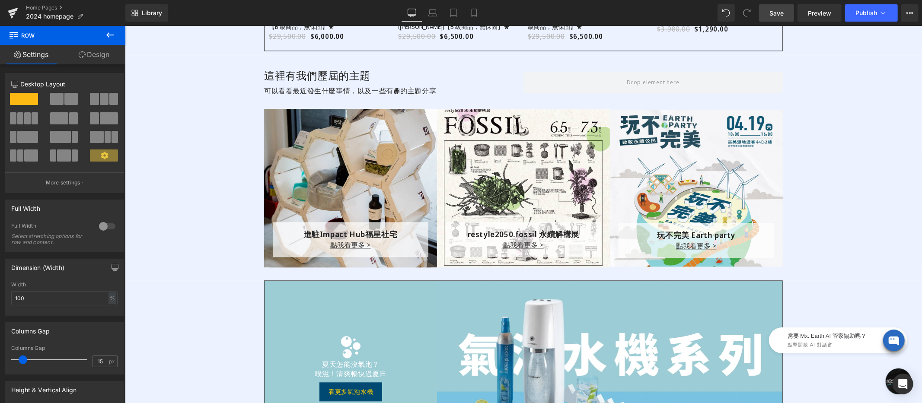
scroll to position [1623, 0]
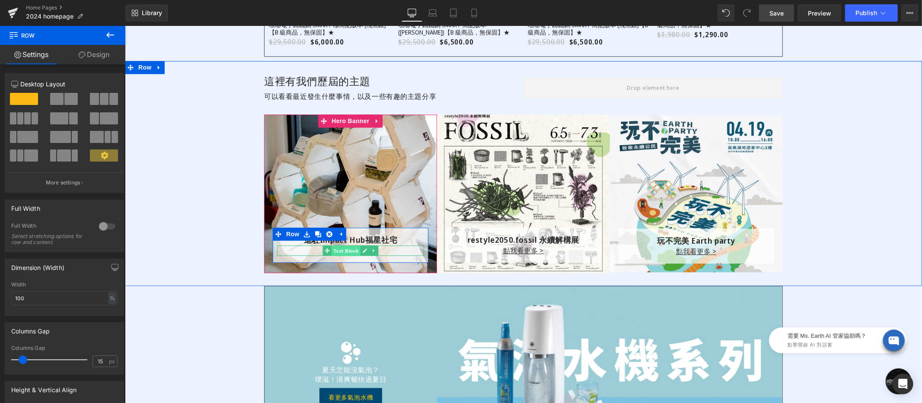
click at [330, 251] on div "點我看更多 > Text Block" at bounding box center [350, 250] width 147 height 10
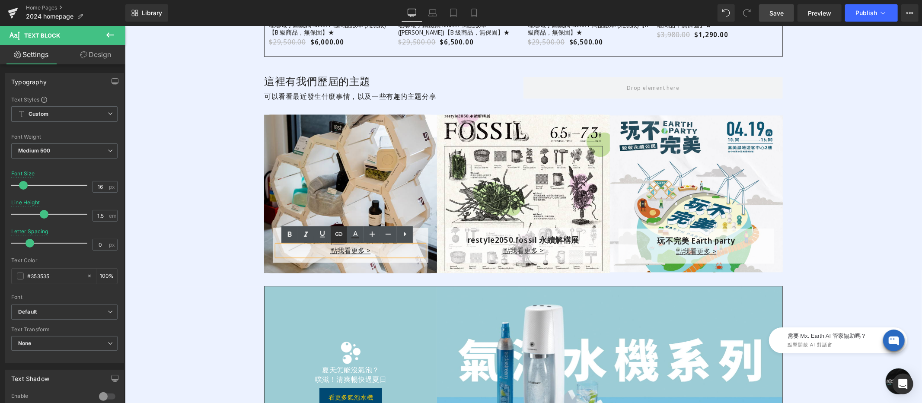
click at [343, 236] on icon at bounding box center [339, 234] width 10 height 10
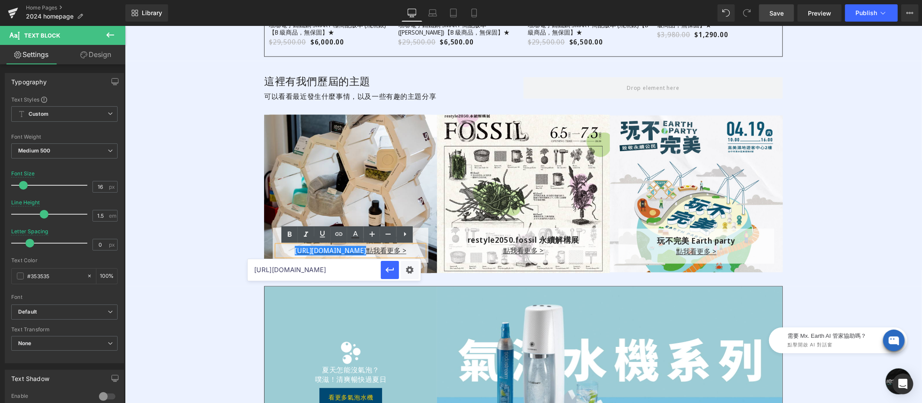
click at [354, 268] on input "https://www.restyle2050.com/products/mx-earth-neverland-0810" at bounding box center [314, 270] width 133 height 22
paste input "https://www.restyle2050.com/blogs/case/impact-hub-fuxing"
type input "https://www.restyle2050.com/blogs/case/impact-hub-fuxing"
click at [220, 284] on div "這裡有我們歷屆的主題 Heading 可以看看最近發生什麼事情，以及一些有趣的主題分享 Text Block Row 進駐 Impact Hub福星社宅 Te…" at bounding box center [522, 173] width 797 height 225
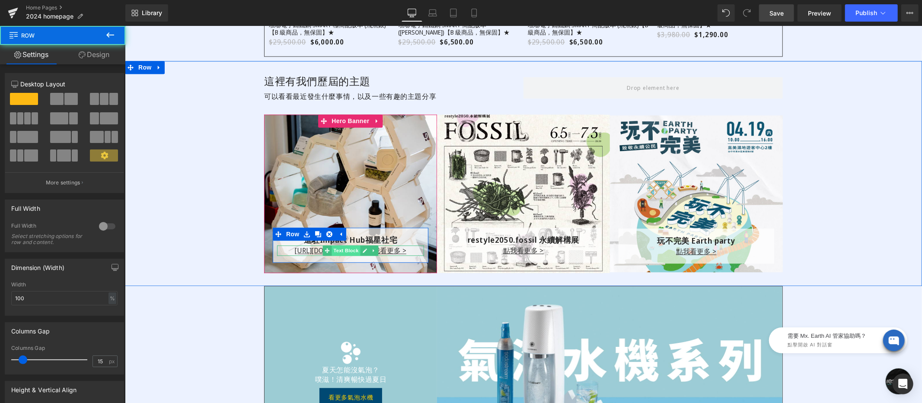
click at [328, 251] on div "https://gem-3910432.net 點我看更多 > Text Block" at bounding box center [350, 250] width 147 height 10
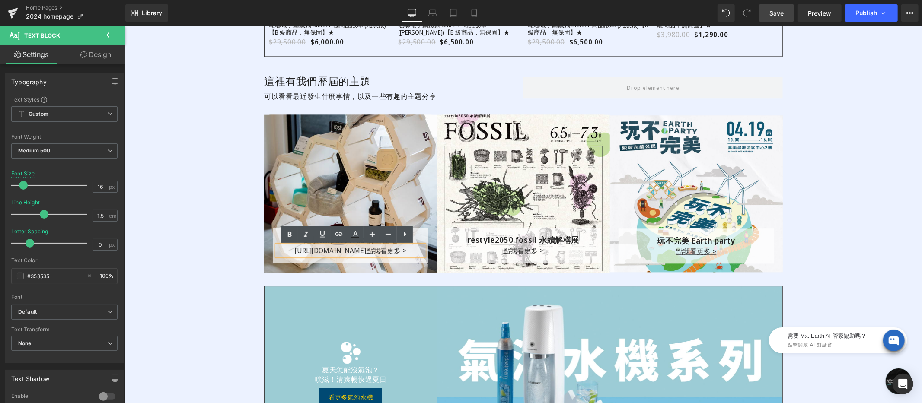
click at [279, 252] on p "https://gem-3910432.net 點我看更多 >" at bounding box center [350, 250] width 147 height 10
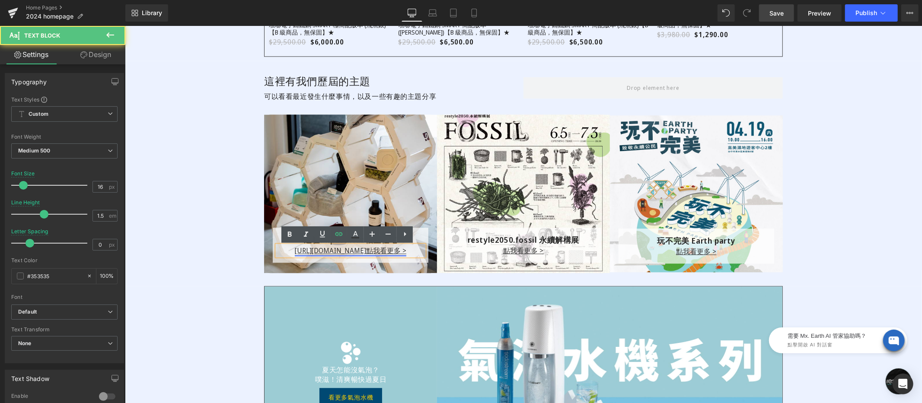
drag, startPoint x: 306, startPoint y: 249, endPoint x: 366, endPoint y: 249, distance: 60.5
click at [366, 249] on p "https://gem-3910432.net 點我看更多 >" at bounding box center [350, 250] width 147 height 10
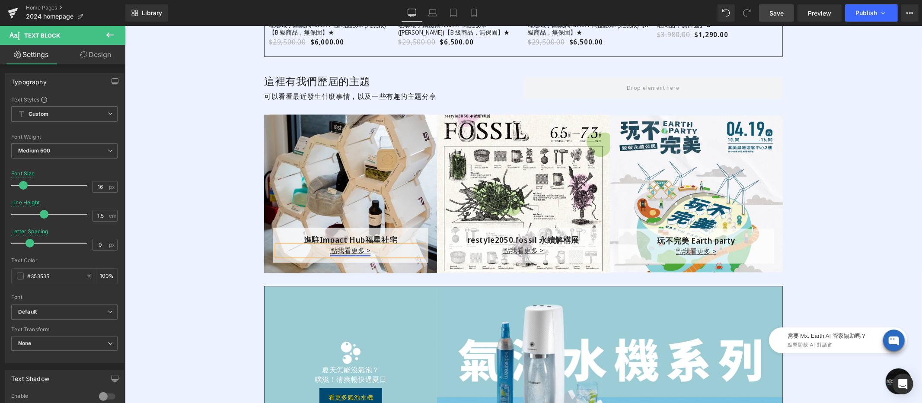
click at [350, 253] on link "點我看更多 >" at bounding box center [350, 250] width 40 height 10
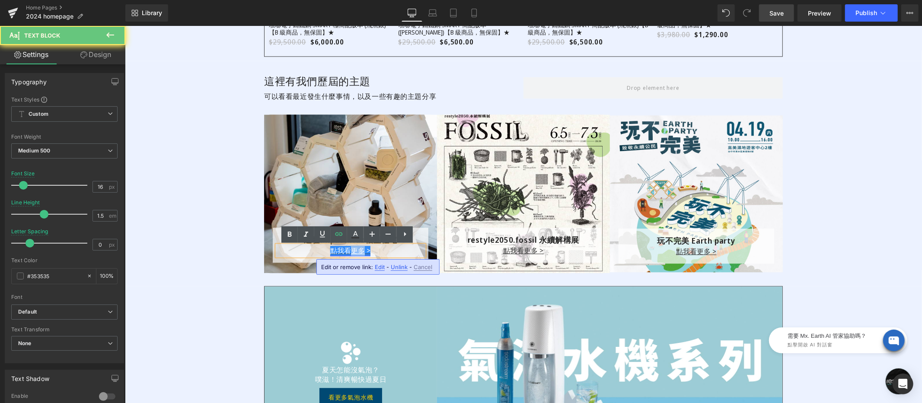
click at [350, 253] on link "點我看更多 >" at bounding box center [350, 250] width 40 height 10
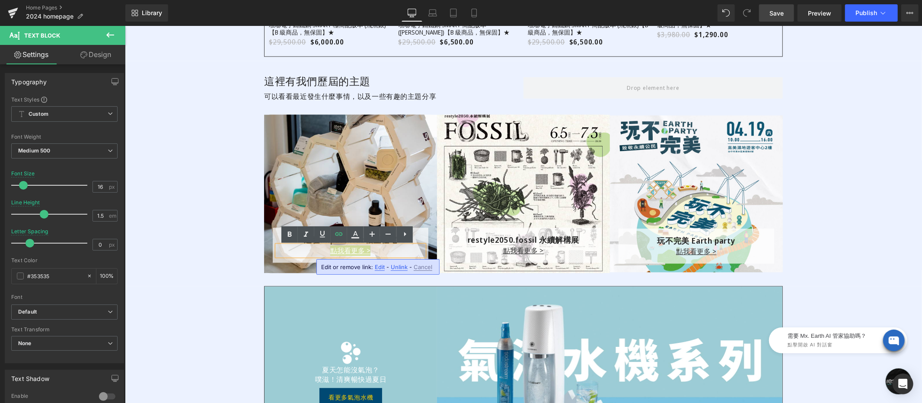
click at [395, 267] on span "Unlink" at bounding box center [399, 267] width 17 height 7
click at [354, 250] on u "點我看更多 >" at bounding box center [350, 250] width 40 height 10
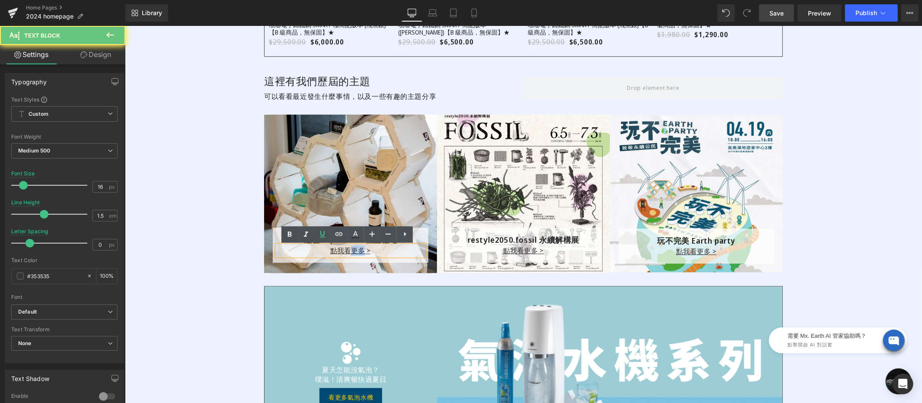
click at [354, 250] on u "點我看更多 >" at bounding box center [350, 250] width 40 height 10
click at [337, 232] on icon at bounding box center [338, 233] width 7 height 3
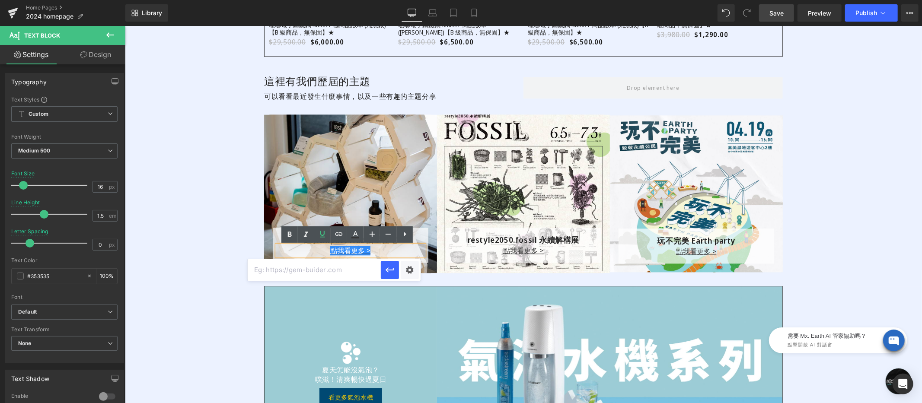
click at [334, 267] on input "text" at bounding box center [314, 270] width 133 height 22
paste input "https://www.restyle2050.com/blogs/case/impact-hub-fuxing"
type input "https://www.restyle2050.com/blogs/case/impact-hub-fuxing"
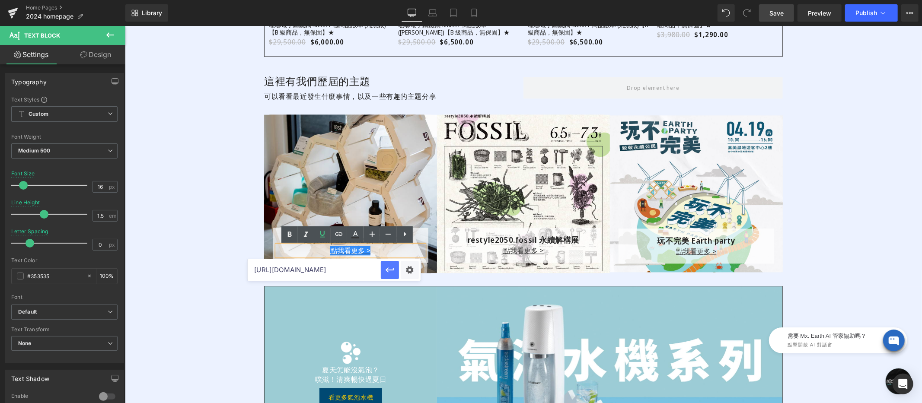
click at [391, 270] on icon "button" at bounding box center [389, 270] width 8 height 5
click at [189, 270] on div "這裡有我們歷屆的主題 Heading 可以看看最近發生什麼事情，以及一些有趣的主題分享 Text Block Row 進駐 Impact Hub福星社宅 Te…" at bounding box center [522, 173] width 797 height 225
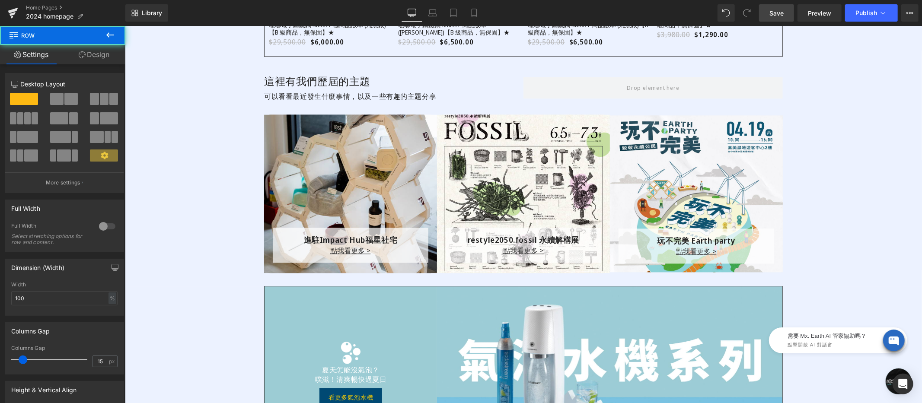
click at [204, 266] on div "這裡有我們歷屆的主題 Heading 可以看看最近發生什麼事情，以及一些有趣的主題分享 Text Block Row 進駐 Impact Hub福星社宅 Te…" at bounding box center [522, 173] width 797 height 225
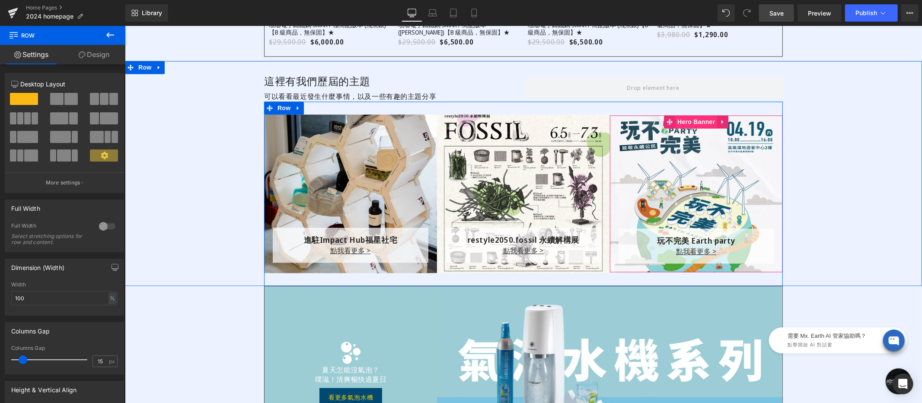
click at [690, 125] on div "玩不完美 Earth party Text Block 點我看更多 > Text Block Row Row Hero Banner" at bounding box center [695, 193] width 173 height 157
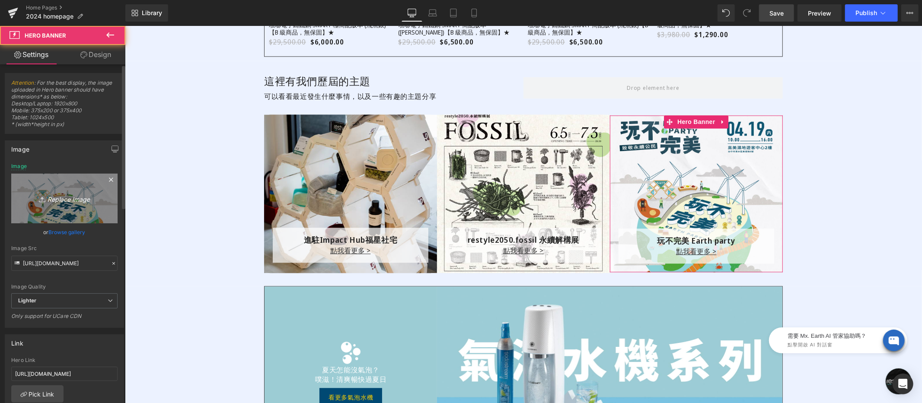
click at [63, 199] on icon "Replace Image" at bounding box center [64, 198] width 69 height 11
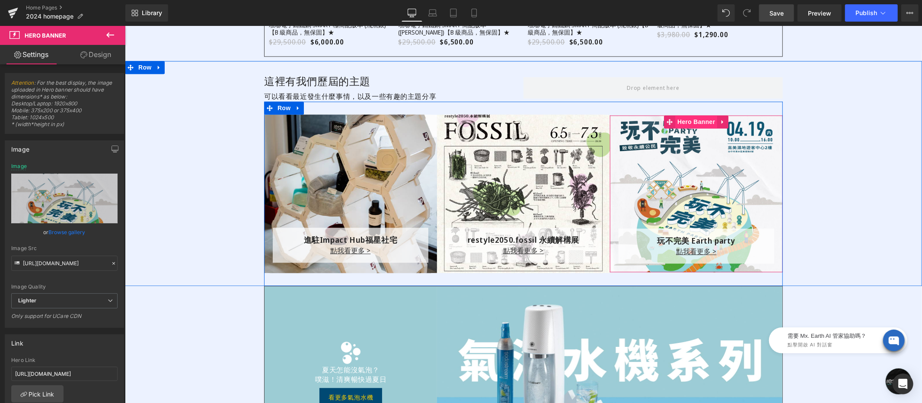
click at [687, 124] on div "玩不完美 Earth party Text Block 點我看更多 > Text Block Row Row Hero Banner" at bounding box center [695, 193] width 173 height 157
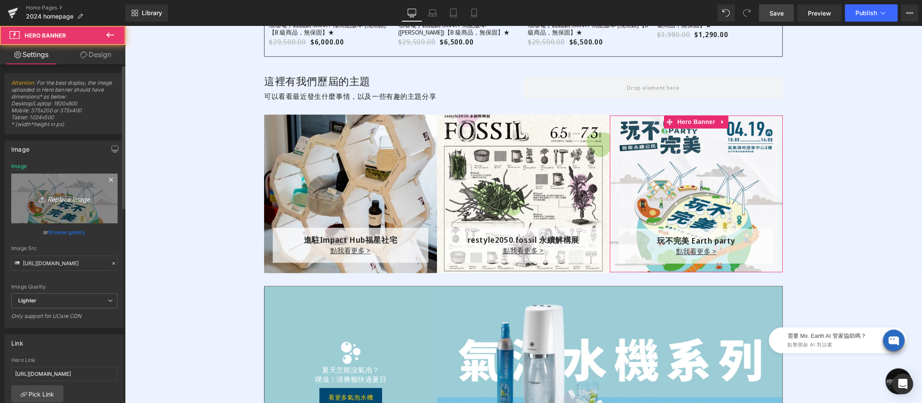
click at [80, 197] on icon "Replace Image" at bounding box center [64, 198] width 69 height 11
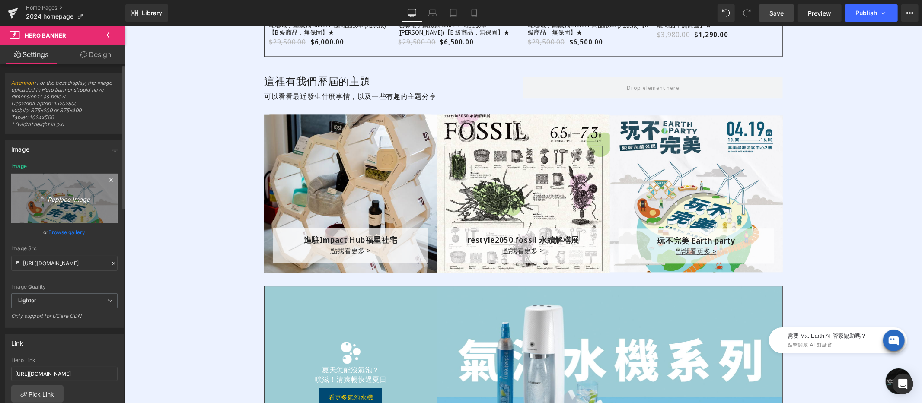
type input "C:\fakepath\春池-600x600.jpg"
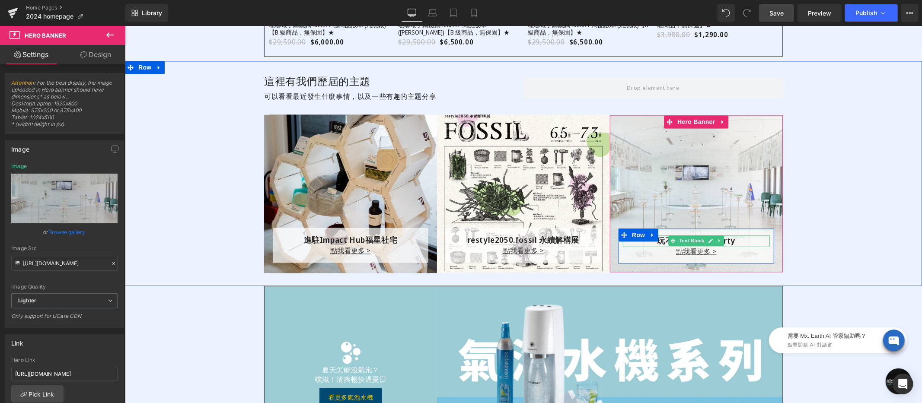
click at [651, 243] on div "玩不完美 Earth party" at bounding box center [695, 240] width 147 height 11
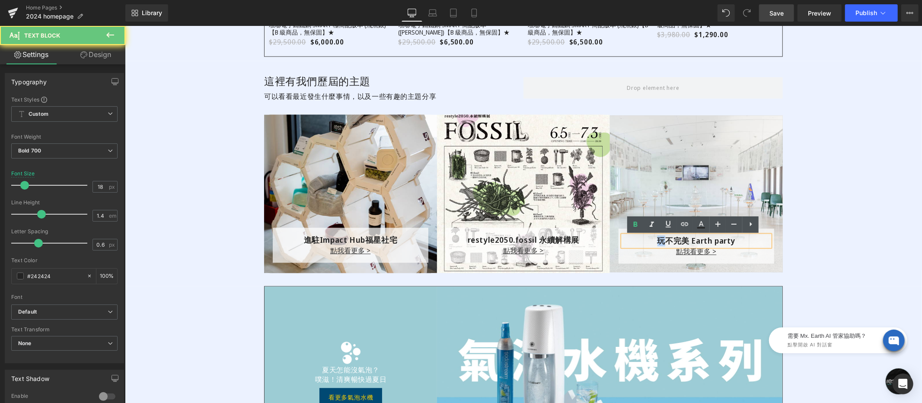
click at [651, 243] on div "玩不完美 Earth party" at bounding box center [695, 240] width 147 height 11
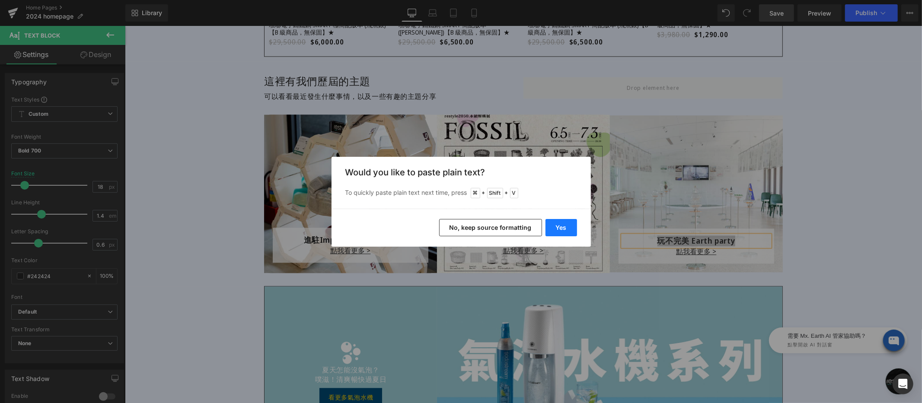
drag, startPoint x: 566, startPoint y: 228, endPoint x: 441, endPoint y: 202, distance: 127.6
click at [566, 228] on button "Yes" at bounding box center [561, 227] width 32 height 17
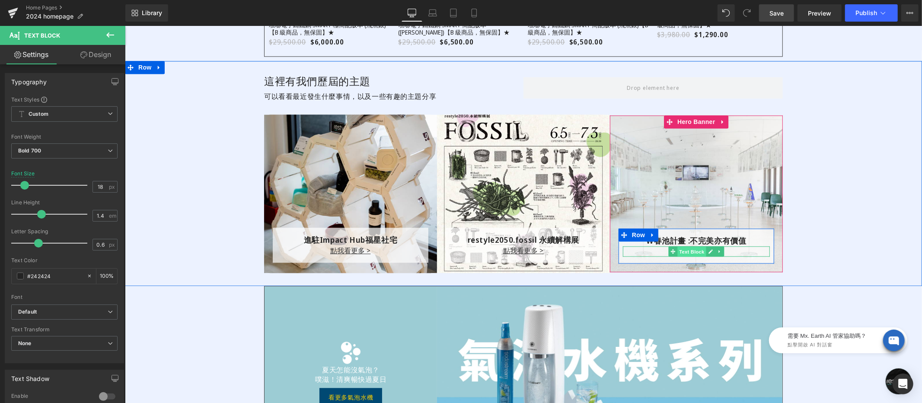
click at [678, 252] on div "點我看更多 > Text Block" at bounding box center [695, 251] width 147 height 10
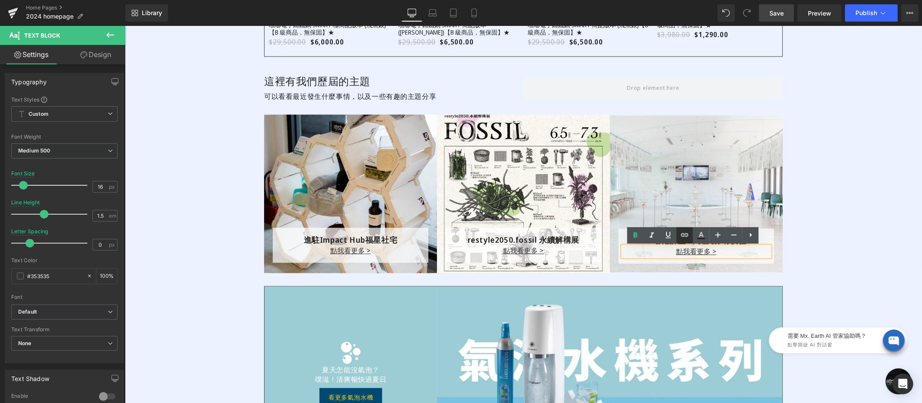
click at [685, 234] on icon at bounding box center [684, 235] width 10 height 10
click at [829, 273] on div "這裡有我們歷屆的主題 Heading 可以看看最近發生什麼事情，以及一些有趣的主題分享 Text Block Row 進駐 Impact Hub福星社宅 Te…" at bounding box center [522, 173] width 797 height 225
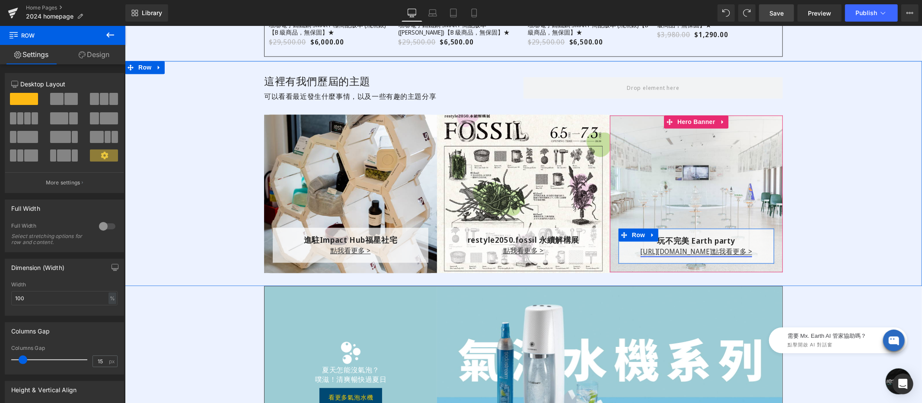
click at [124, 25] on div at bounding box center [124, 25] width 0 height 0
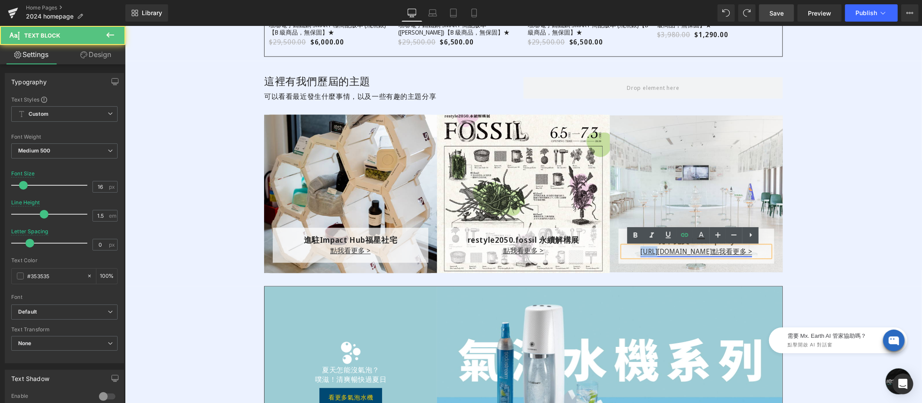
click at [640, 246] on link "https://gem-3910432.net 點我看更多 >" at bounding box center [695, 251] width 111 height 10
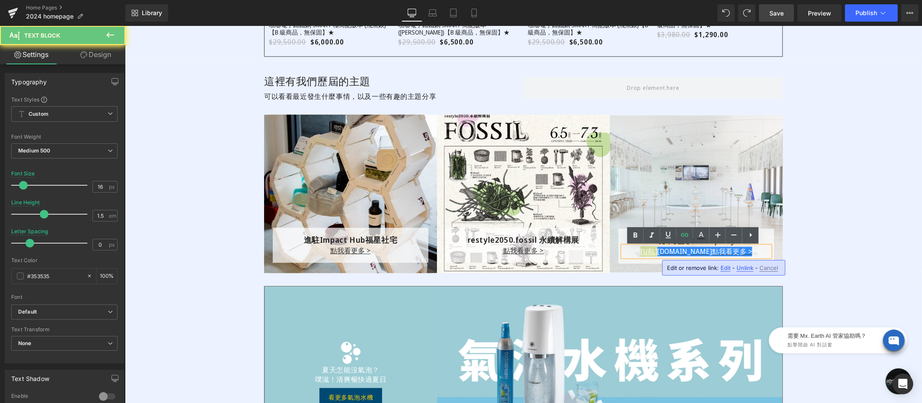
click at [627, 243] on li at bounding box center [635, 235] width 16 height 16
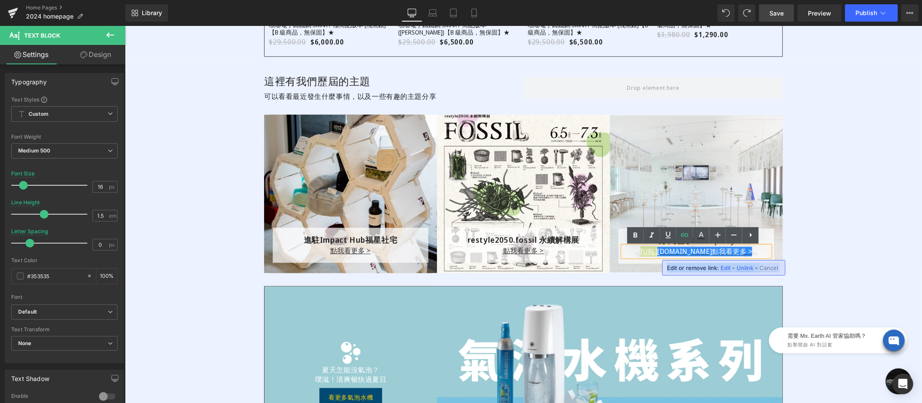
click at [627, 243] on li at bounding box center [635, 235] width 16 height 16
click at [823, 238] on div "這裡有我們歷屆的主題 Heading 可以看看最近發生什麼事情，以及一些有趣的主題分享 Text Block Row 進駐 Impact Hub福星社宅 Te…" at bounding box center [522, 173] width 797 height 225
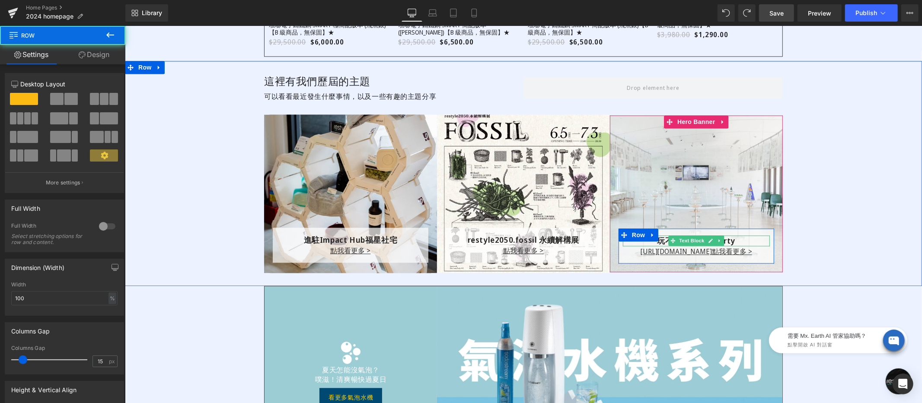
click at [742, 241] on div "玩不完美 Earth party" at bounding box center [695, 240] width 147 height 11
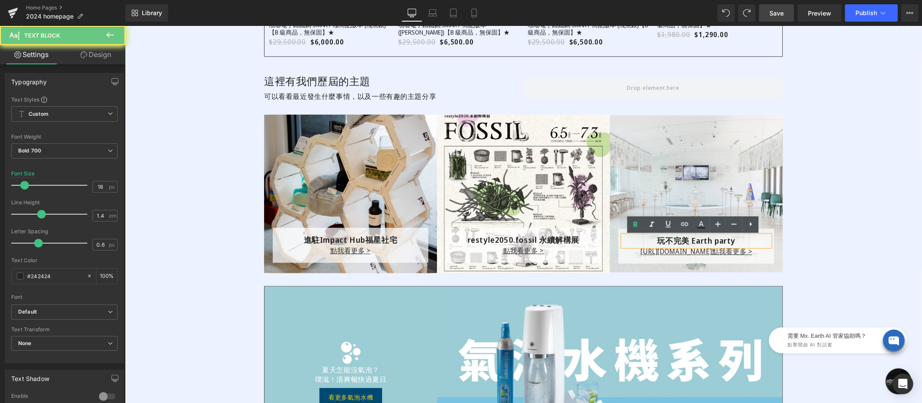
click at [742, 241] on div "玩不完美 Earth party" at bounding box center [695, 240] width 147 height 11
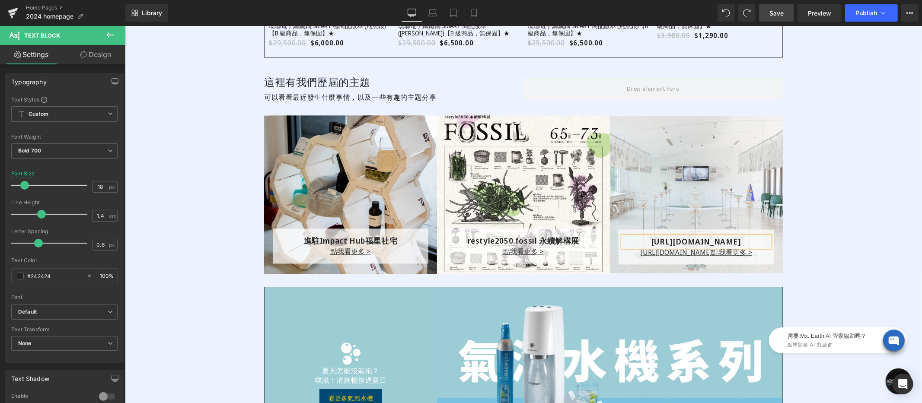
scroll to position [1623, 0]
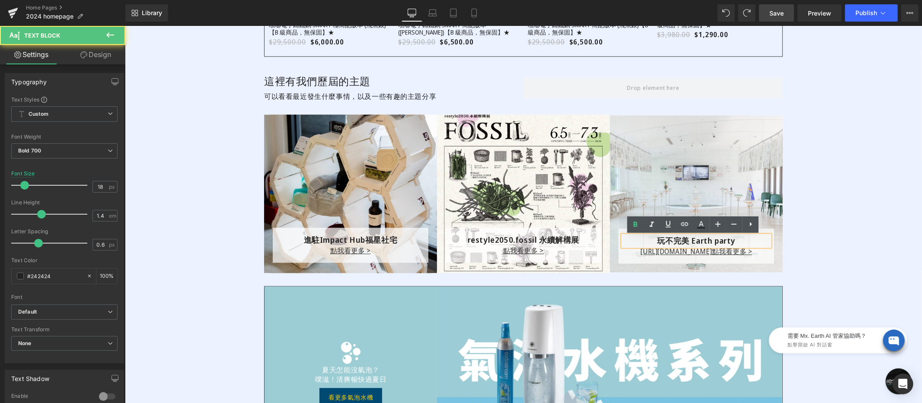
click at [650, 239] on div "玩不完美 Earth party" at bounding box center [695, 240] width 147 height 11
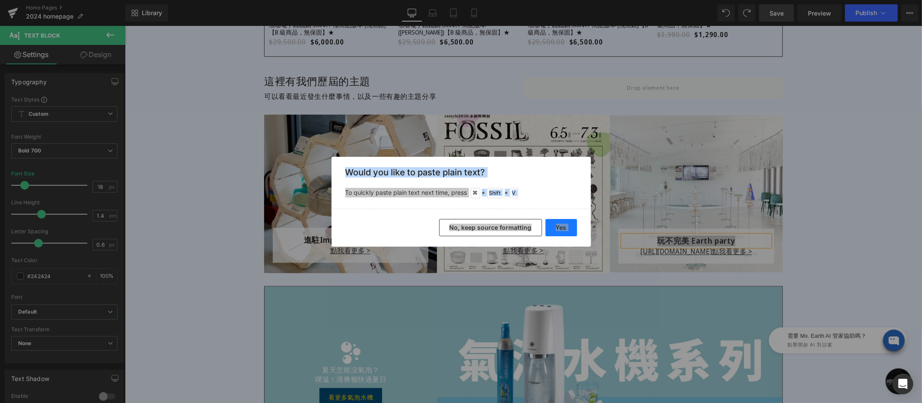
drag, startPoint x: 562, startPoint y: 230, endPoint x: 437, endPoint y: 204, distance: 127.2
click at [562, 230] on button "Yes" at bounding box center [561, 227] width 32 height 17
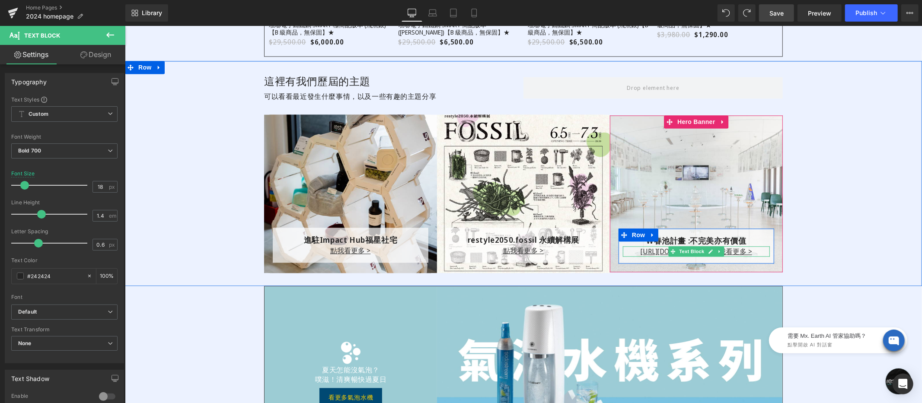
click at [624, 253] on p "https://gem-3910432.net 點我看更多 >" at bounding box center [695, 251] width 147 height 10
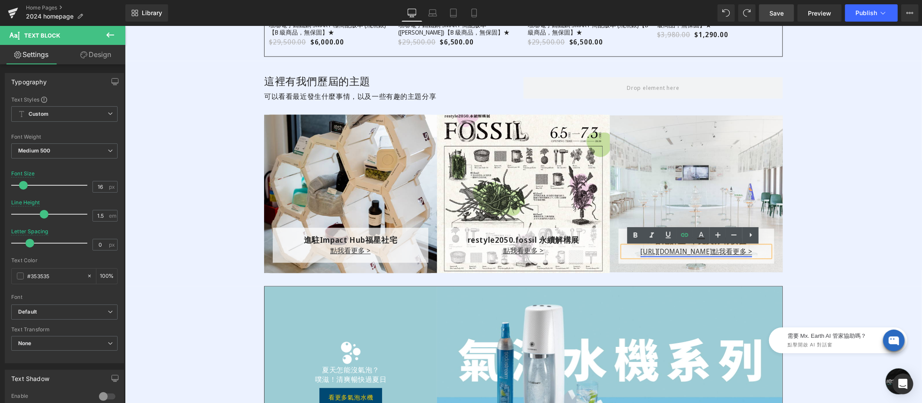
drag, startPoint x: 678, startPoint y: 251, endPoint x: 714, endPoint y: 253, distance: 36.0
click at [714, 253] on p "https://gem-3910432.net 點我看更多 >" at bounding box center [695, 251] width 147 height 10
click at [709, 254] on link "點我看更多 >" at bounding box center [695, 251] width 40 height 10
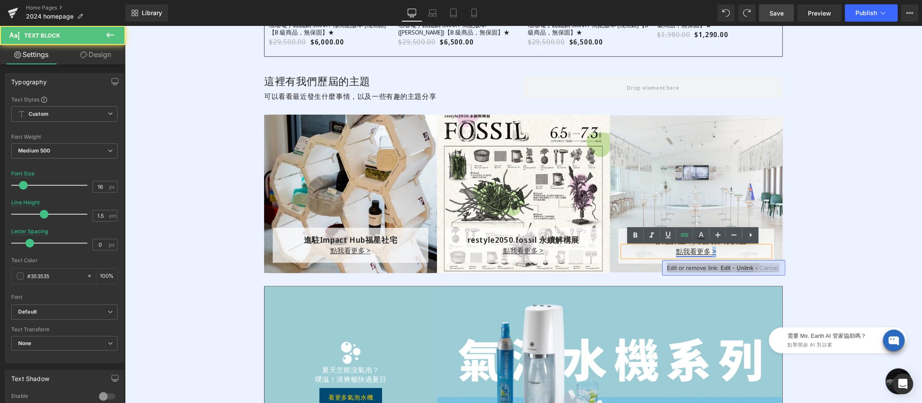
click at [709, 254] on link "點我看更多 >" at bounding box center [695, 251] width 40 height 10
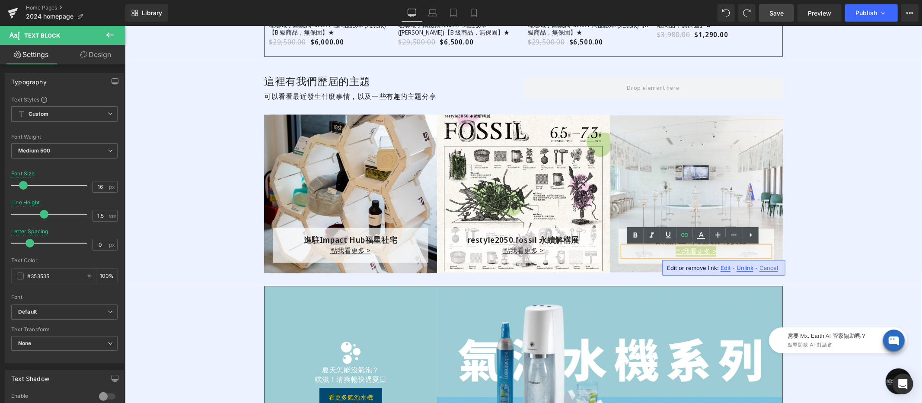
click at [740, 267] on span "Unlink" at bounding box center [744, 267] width 17 height 7
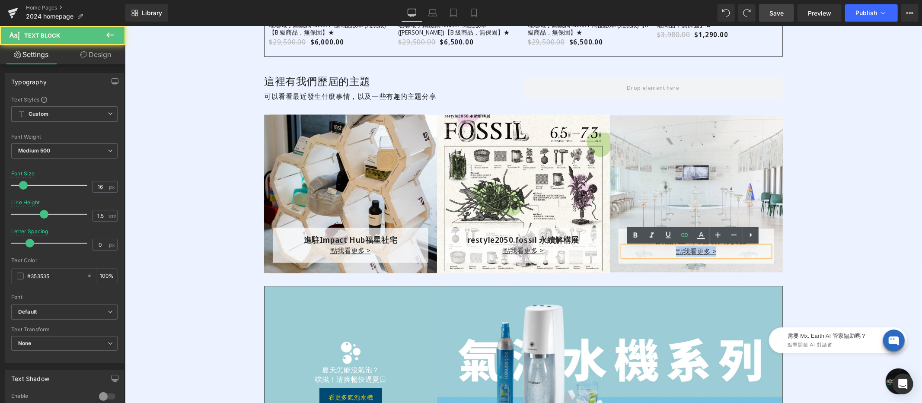
click at [659, 254] on p "點我看更多 >" at bounding box center [695, 251] width 147 height 10
click at [682, 235] on icon at bounding box center [684, 235] width 10 height 10
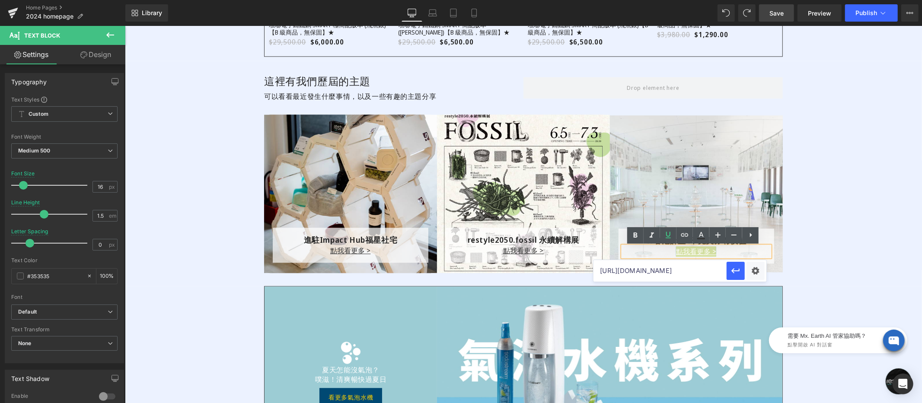
click at [690, 272] on input "https://www.restyle2050.com/blogs/case/impact-hub-fuxing" at bounding box center [659, 271] width 133 height 22
paste input "https://www.restyle2050.com/blogs/case/springpoolglassstudio-gm5"
type input "https://www.restyle2050.com/blogs/case/springpoolglassstudio-gm5"
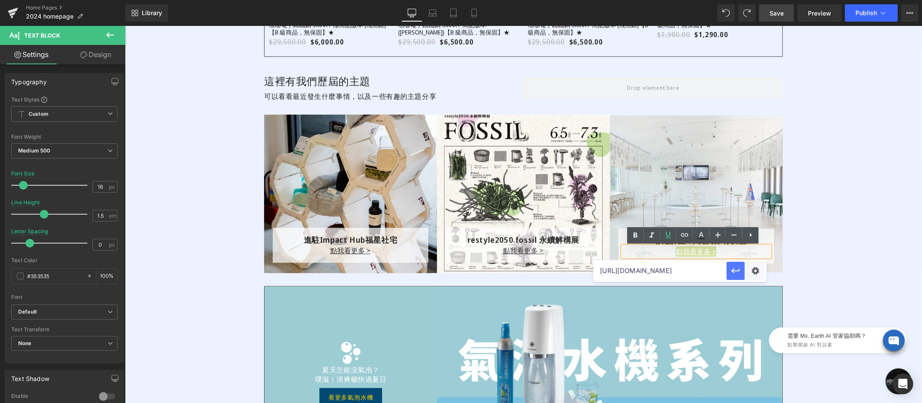
click at [734, 270] on icon "button" at bounding box center [735, 271] width 10 height 10
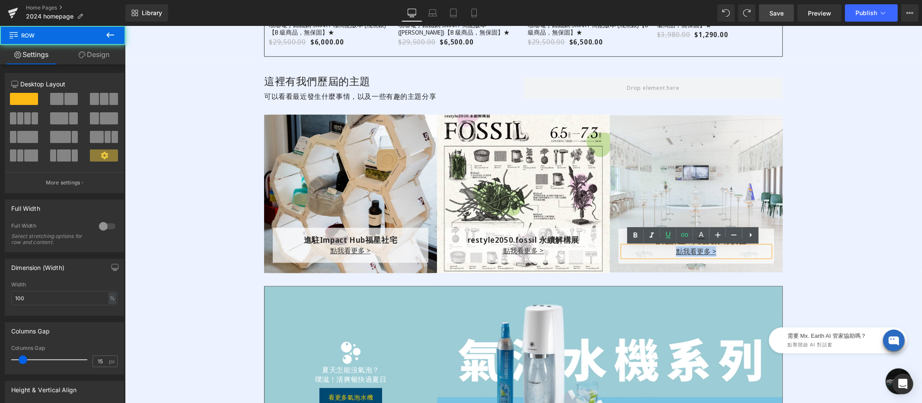
click at [829, 246] on div "這裡有我們歷屆的主題 Heading 可以看看最近發生什麼事情，以及一些有趣的主題分享 Text Block Row 進駐 Impact Hub福星社宅 Te…" at bounding box center [522, 173] width 797 height 225
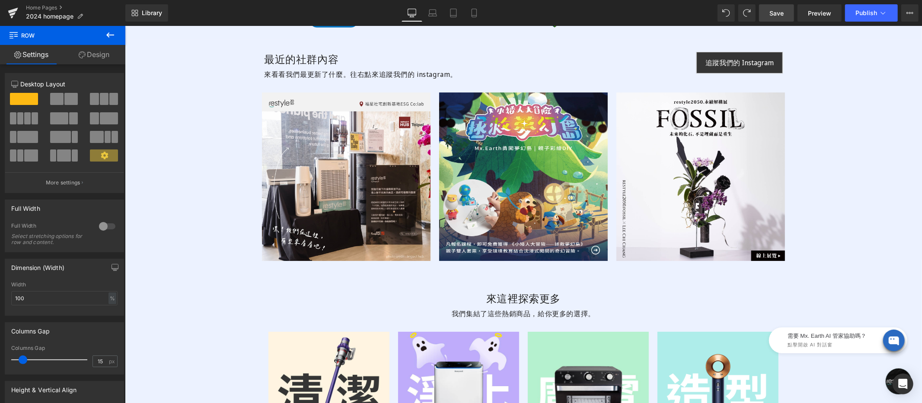
scroll to position [2408, 0]
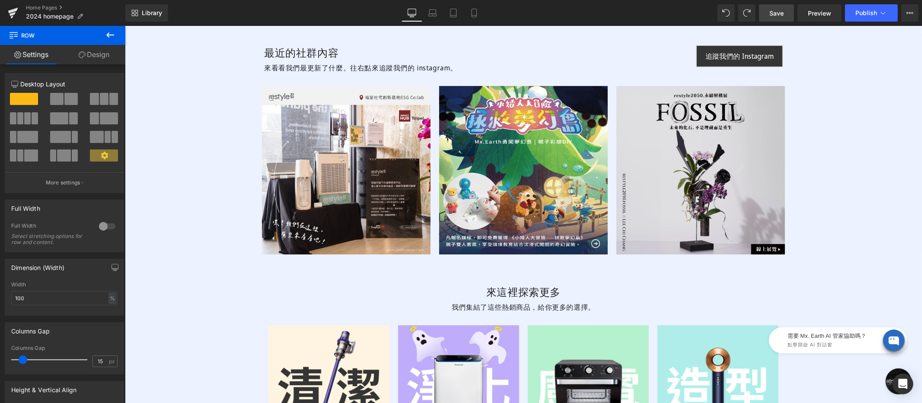
click at [688, 111] on img at bounding box center [700, 170] width 169 height 169
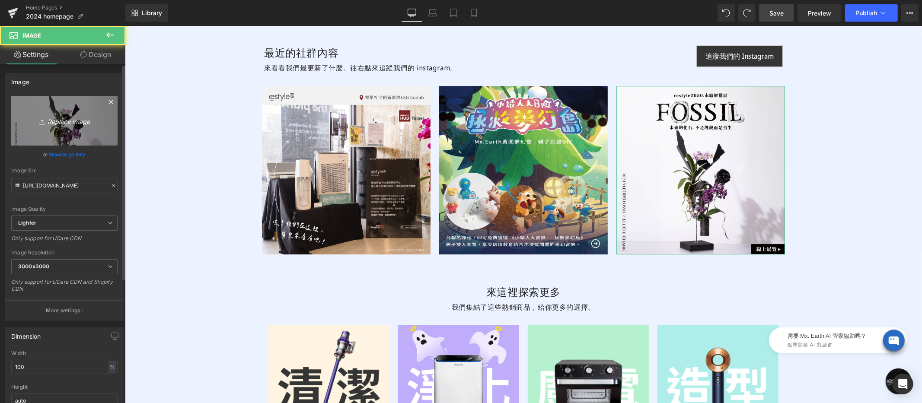
click at [84, 120] on icon "Replace Image" at bounding box center [64, 120] width 69 height 11
type input "C:\fakepath\拯救夢幻島-01.jpg"
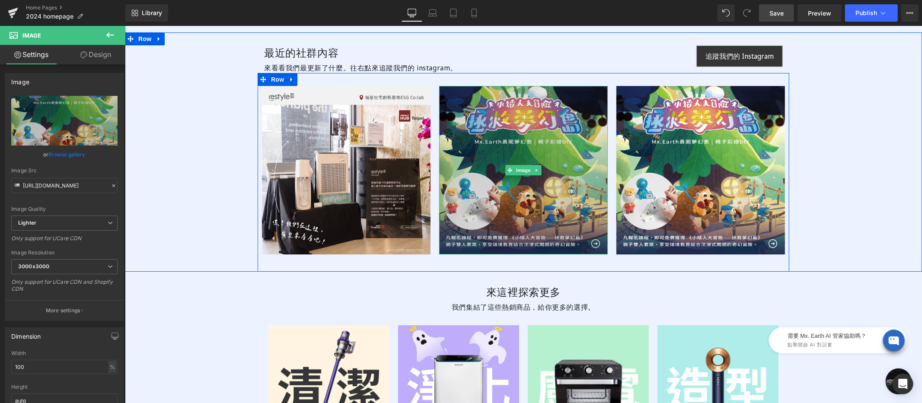
click at [551, 124] on img at bounding box center [523, 170] width 169 height 169
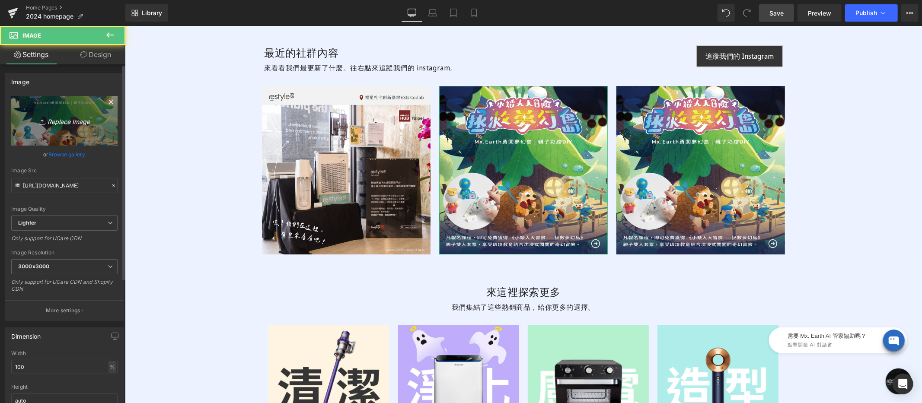
click at [80, 132] on link "Replace Image" at bounding box center [64, 121] width 106 height 50
type input "C:\fakepath\impact-hub-福星社會宅-01.jpg"
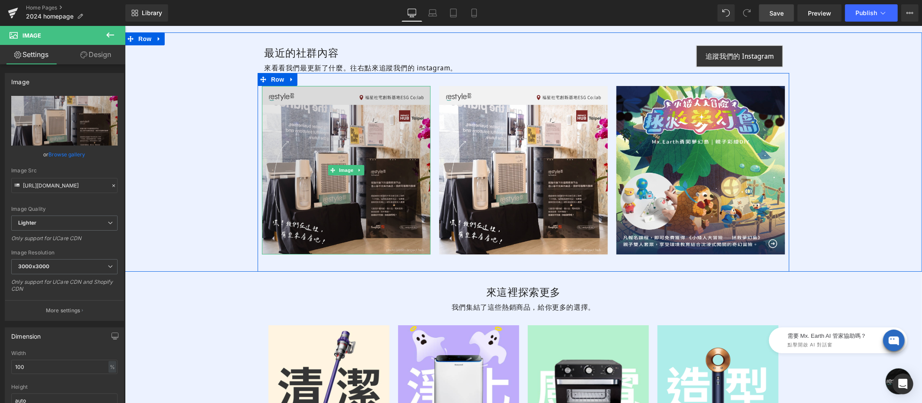
click at [368, 108] on img at bounding box center [345, 170] width 169 height 169
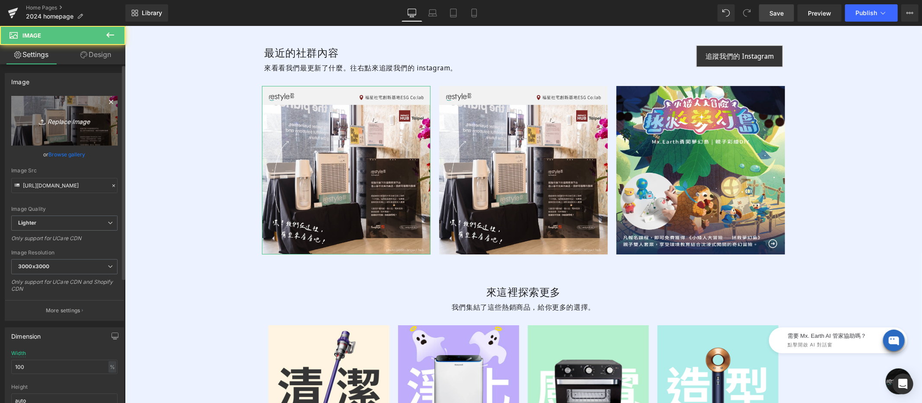
click at [71, 125] on icon "Replace Image" at bounding box center [64, 120] width 69 height 11
type input "C:\fakepath\春池135-GM5-FB-01.jpg"
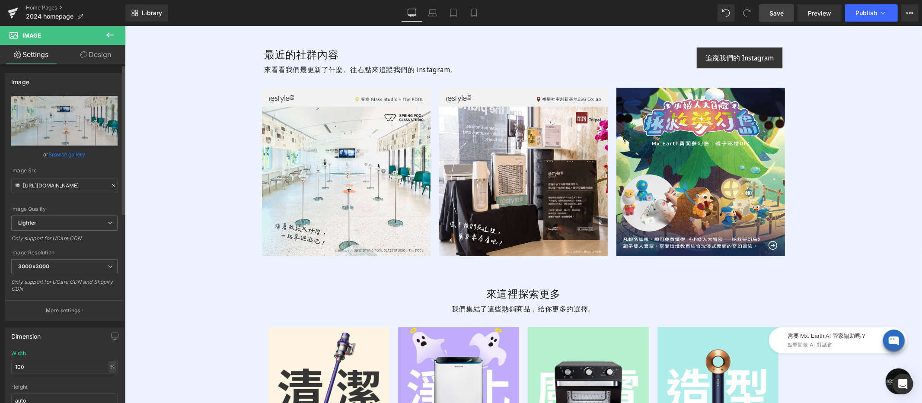
scroll to position [2388, 0]
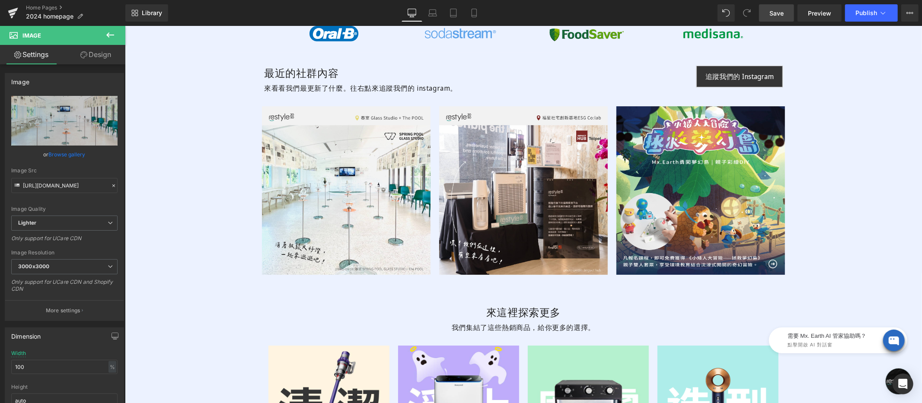
click at [774, 13] on span "Save" at bounding box center [776, 13] width 14 height 9
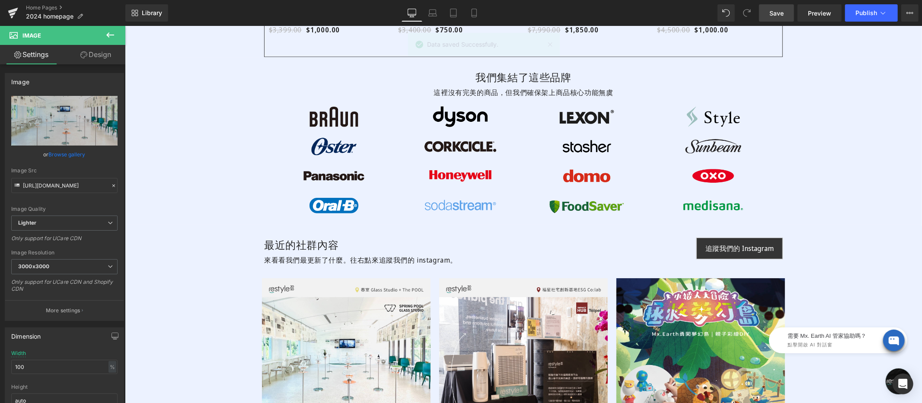
scroll to position [2366, 0]
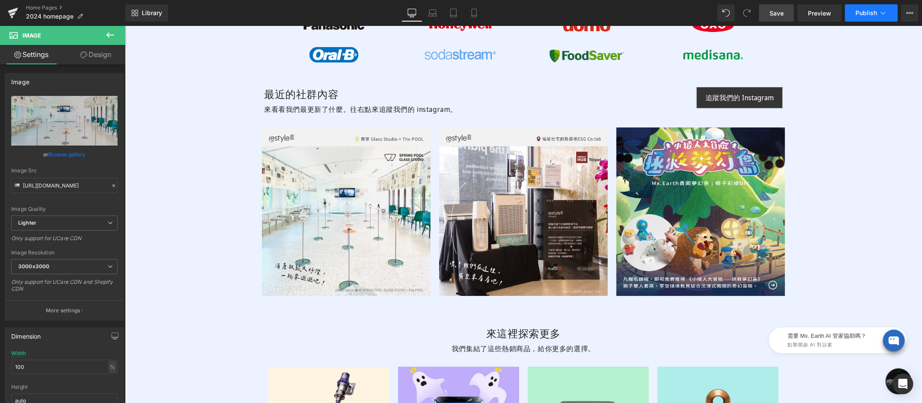
click at [829, 11] on span "Publish" at bounding box center [866, 13] width 22 height 7
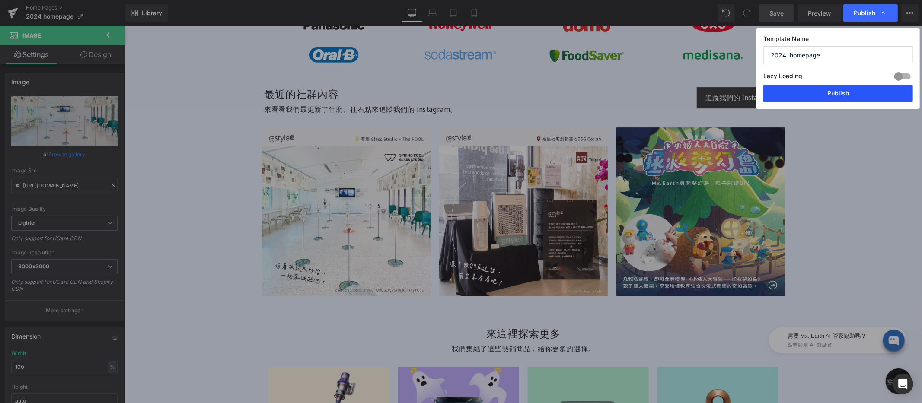
click at [829, 93] on button "Publish" at bounding box center [838, 93] width 150 height 17
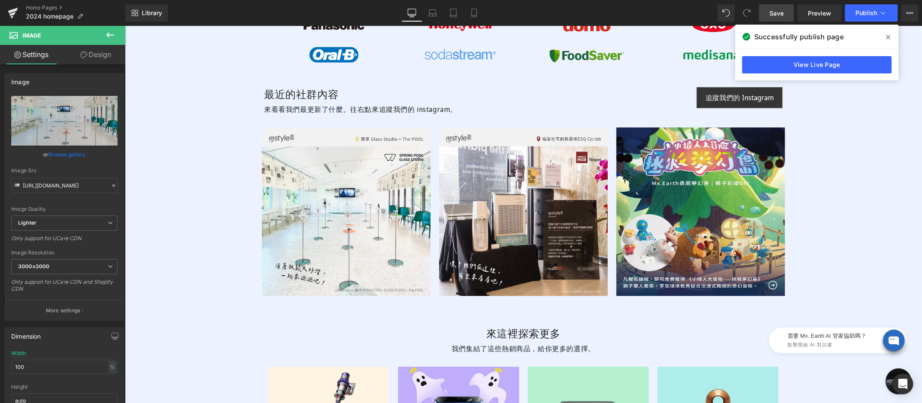
drag, startPoint x: 888, startPoint y: 38, endPoint x: 451, endPoint y: 0, distance: 438.6
click at [829, 38] on icon at bounding box center [888, 37] width 4 height 7
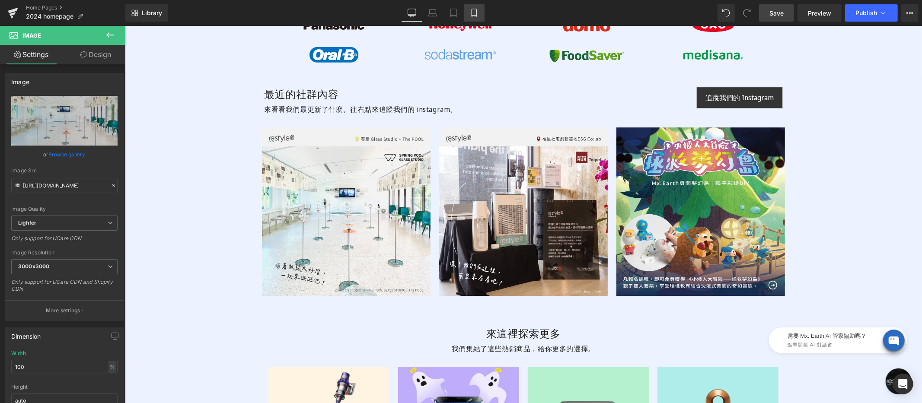
click at [464, 14] on link "Mobile" at bounding box center [474, 12] width 21 height 17
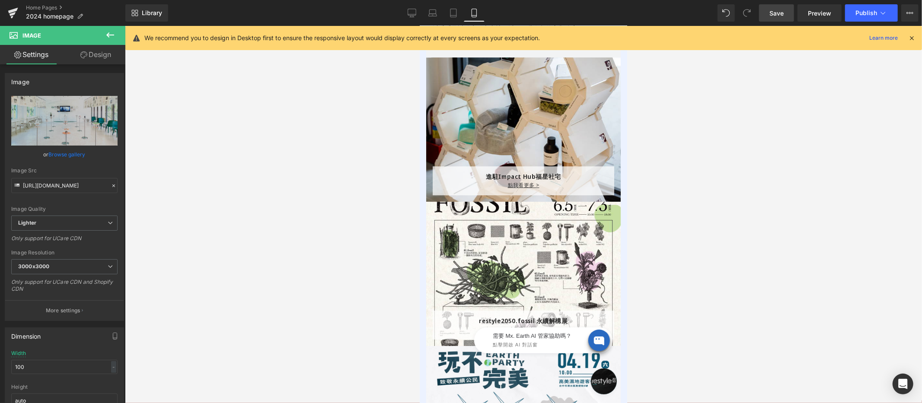
scroll to position [2344, 0]
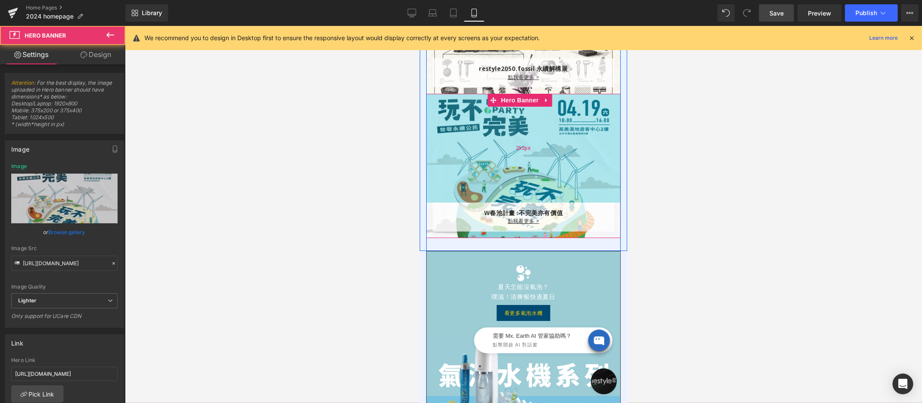
click at [518, 133] on div "252px" at bounding box center [523, 147] width 194 height 109
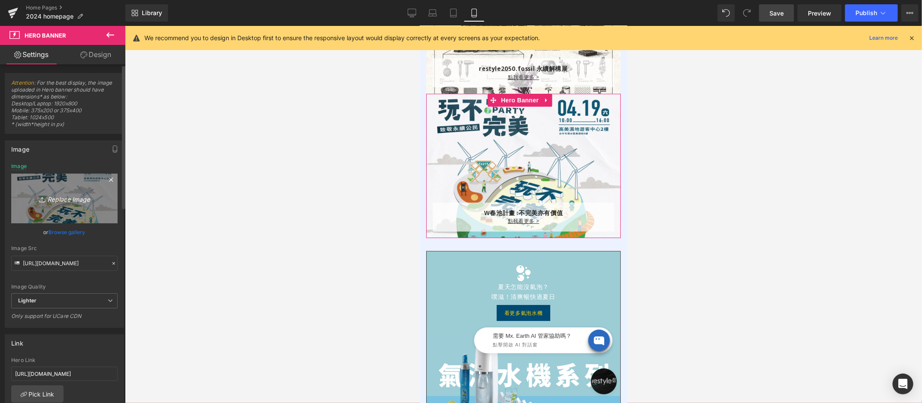
click at [51, 210] on link "Replace Image" at bounding box center [64, 199] width 106 height 50
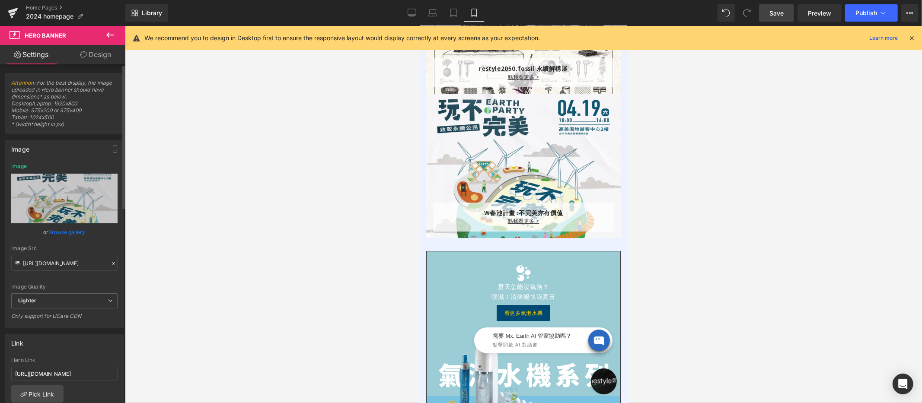
type input "C:\fakepath\春池-600x600.jpg"
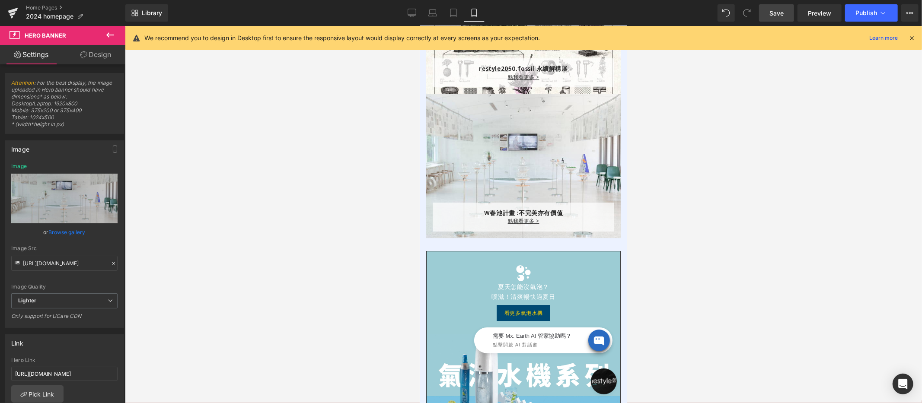
drag, startPoint x: 773, startPoint y: 17, endPoint x: 109, endPoint y: 222, distance: 694.7
click at [773, 17] on link "Save" at bounding box center [776, 12] width 35 height 17
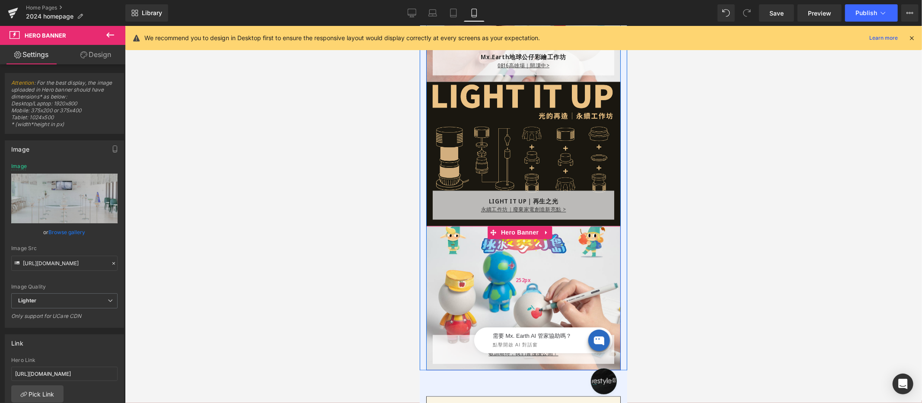
scroll to position [1234, 0]
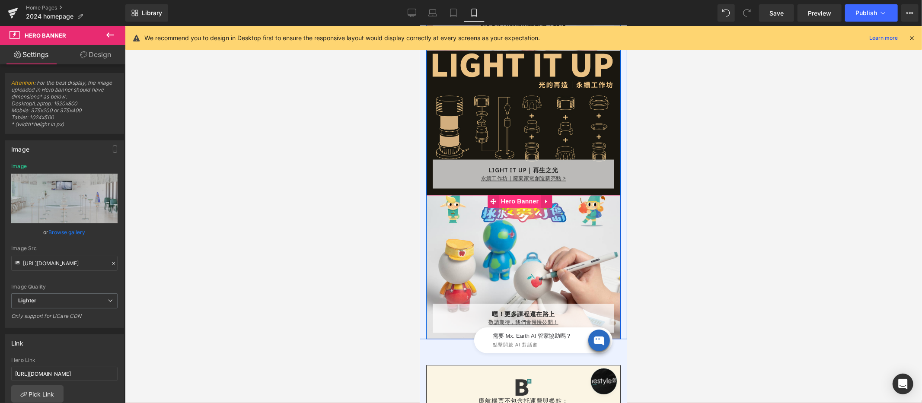
click at [523, 204] on link "Hero Banner" at bounding box center [513, 201] width 53 height 13
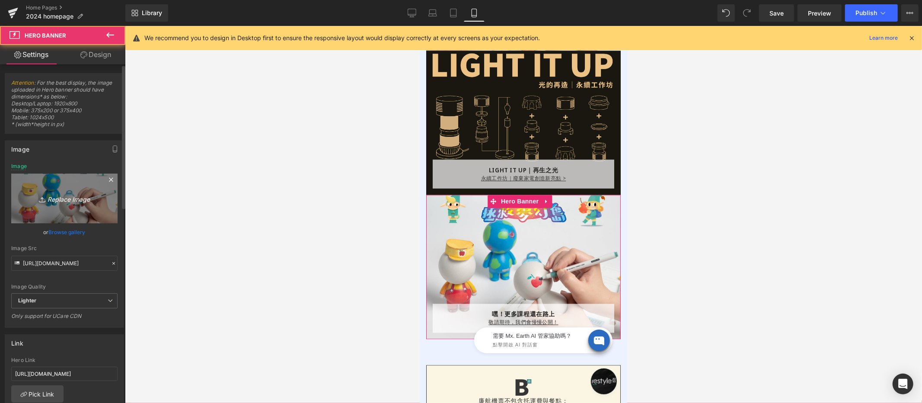
click at [80, 188] on link "Replace Image" at bounding box center [64, 199] width 106 height 50
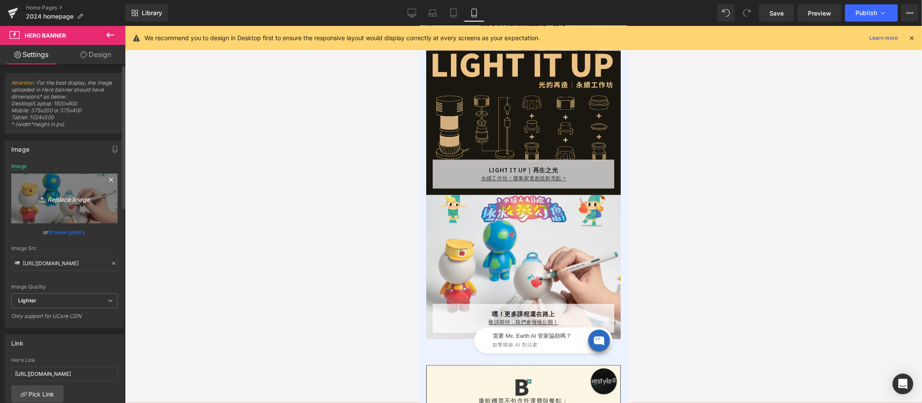
type input "C:\fakepath\restyle2050_homepage_class_stay-tuned_600x600.png"
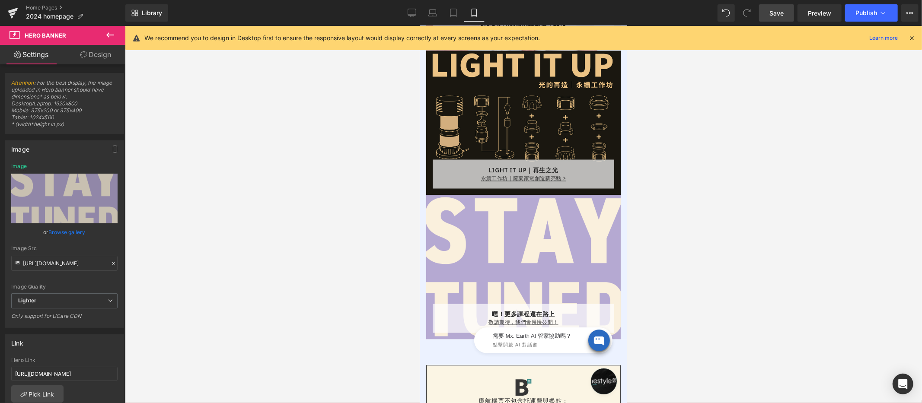
click at [774, 12] on span "Save" at bounding box center [776, 13] width 14 height 9
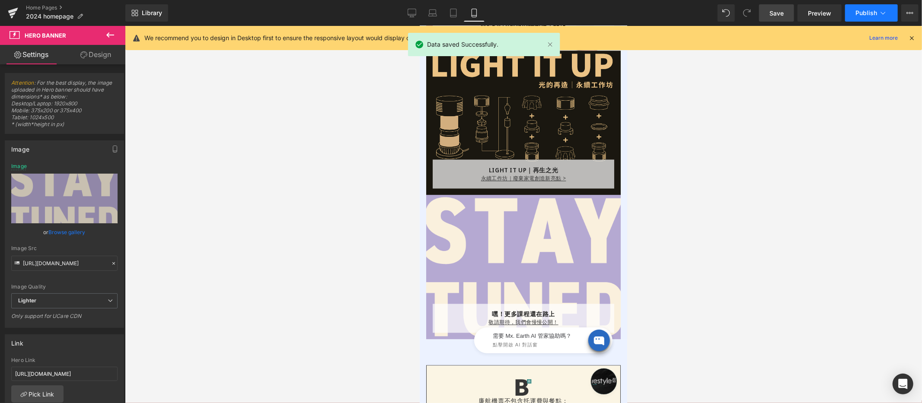
click at [829, 14] on span "Publish" at bounding box center [866, 13] width 22 height 7
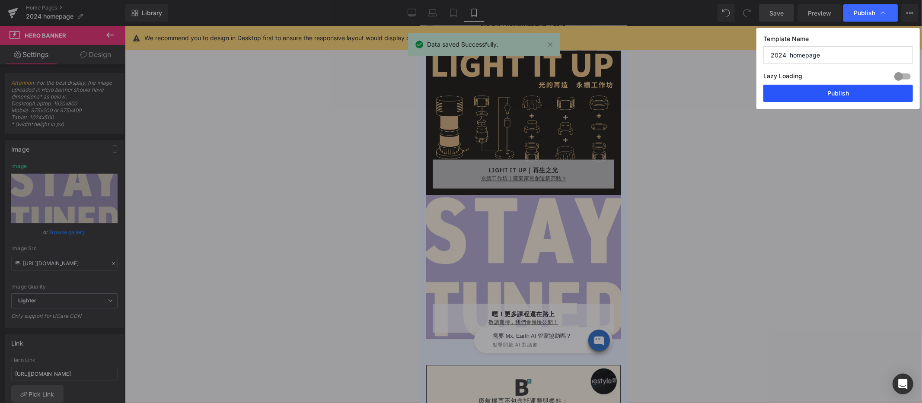
click at [829, 92] on button "Publish" at bounding box center [838, 93] width 150 height 17
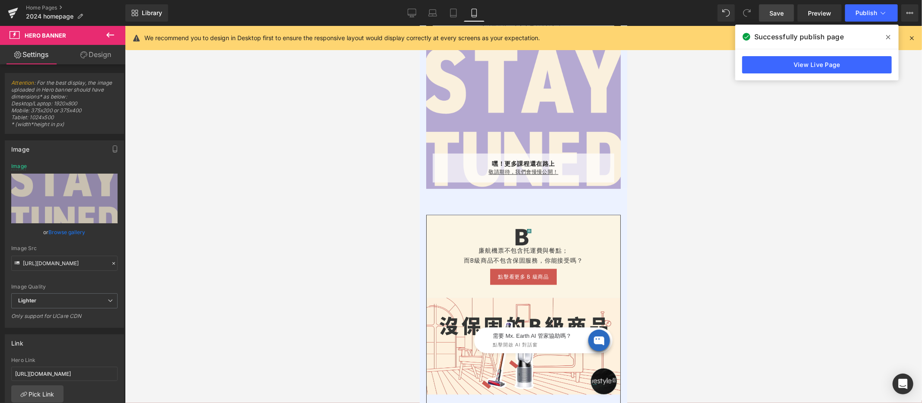
scroll to position [1391, 0]
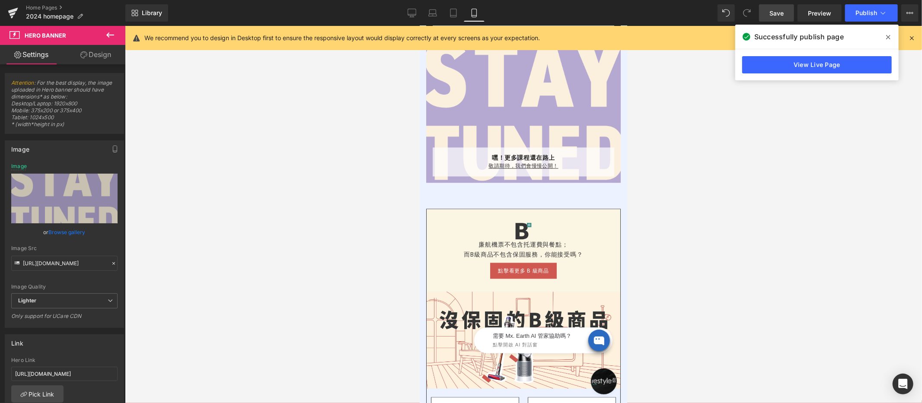
click at [829, 34] on icon at bounding box center [888, 37] width 4 height 7
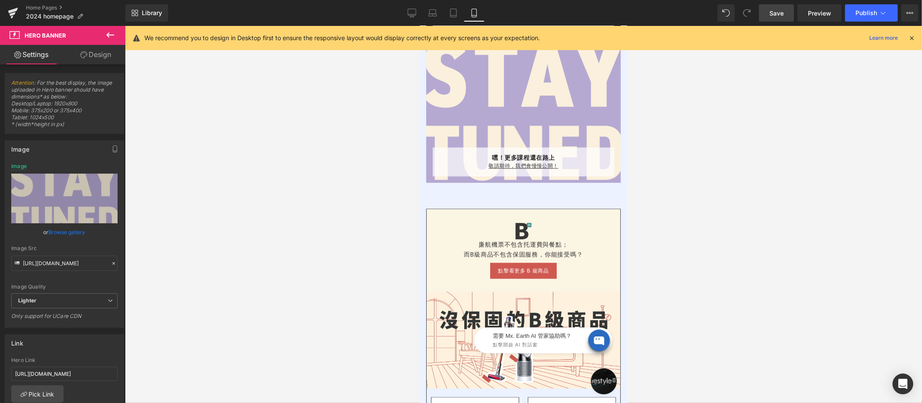
click at [739, 123] on div at bounding box center [523, 214] width 797 height 377
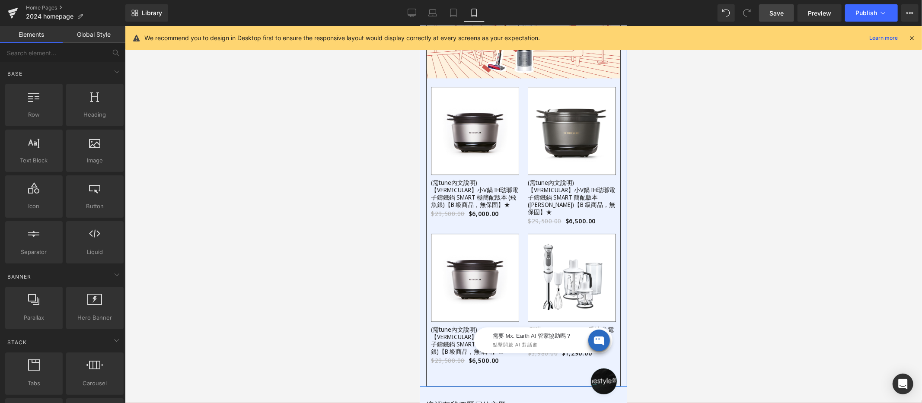
scroll to position [1801, 0]
